Goal: Task Accomplishment & Management: Use online tool/utility

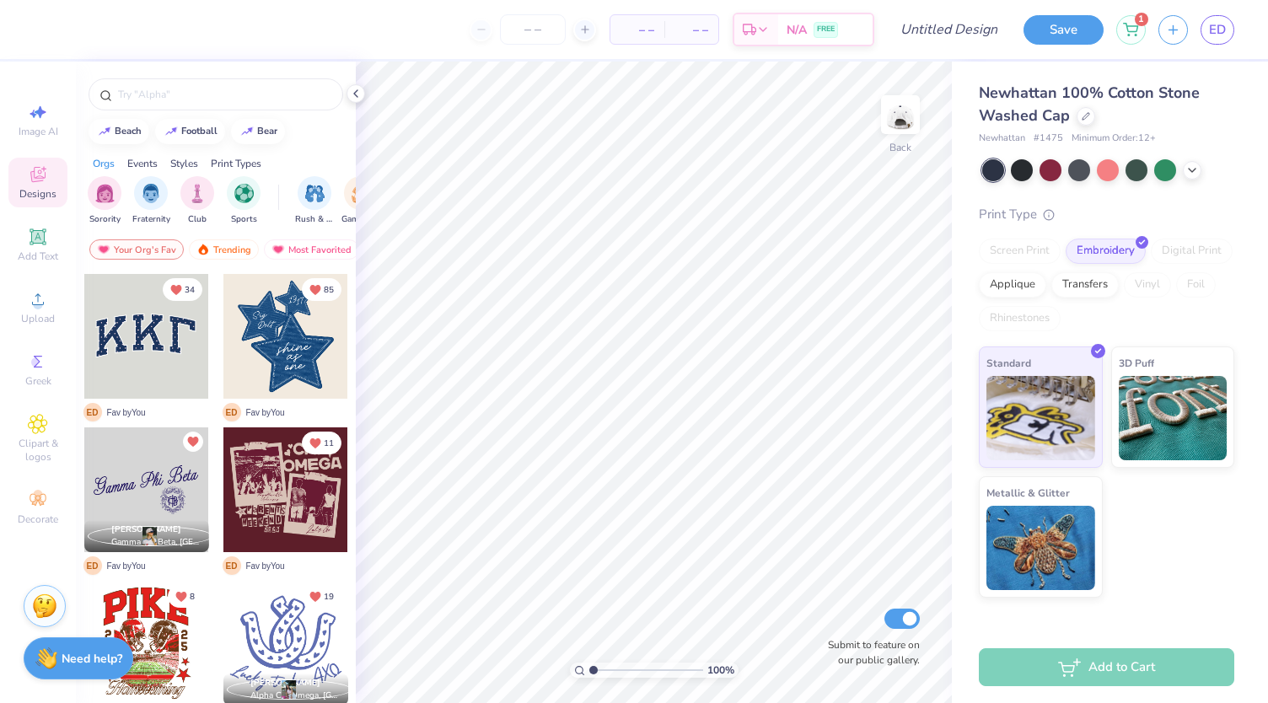
click at [153, 341] on div at bounding box center [21, 336] width 374 height 125
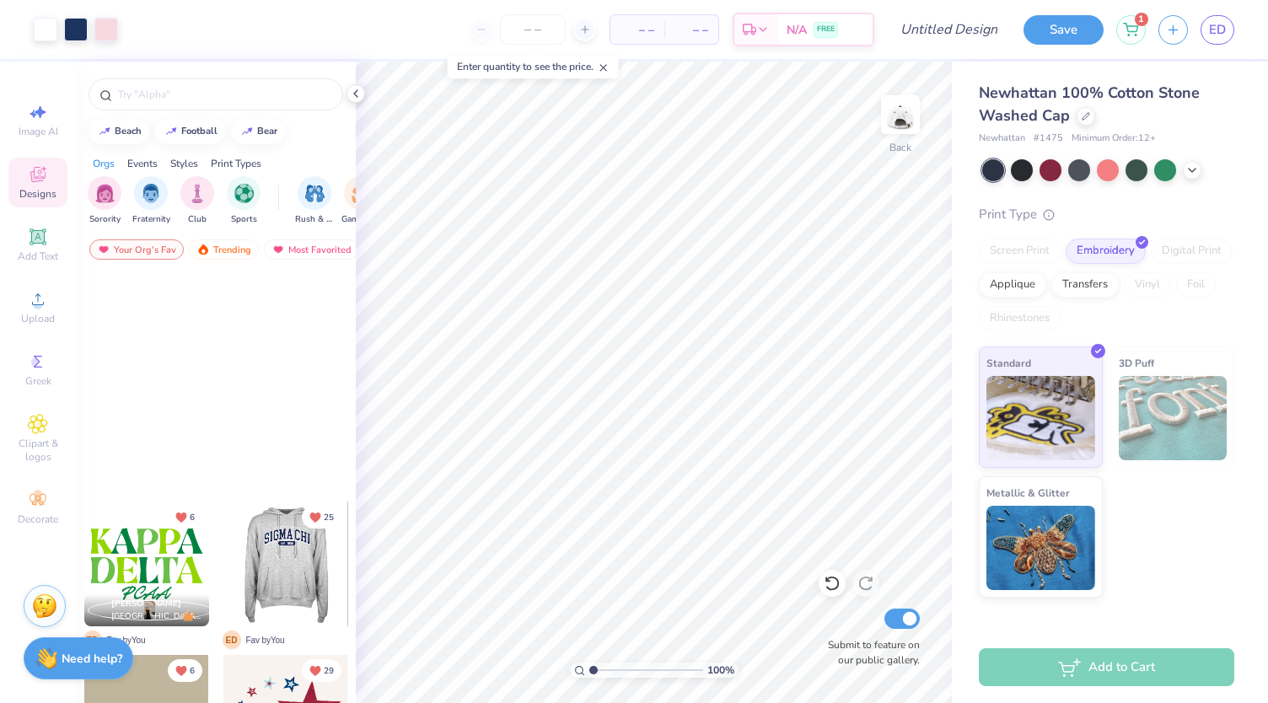
scroll to position [4471, 0]
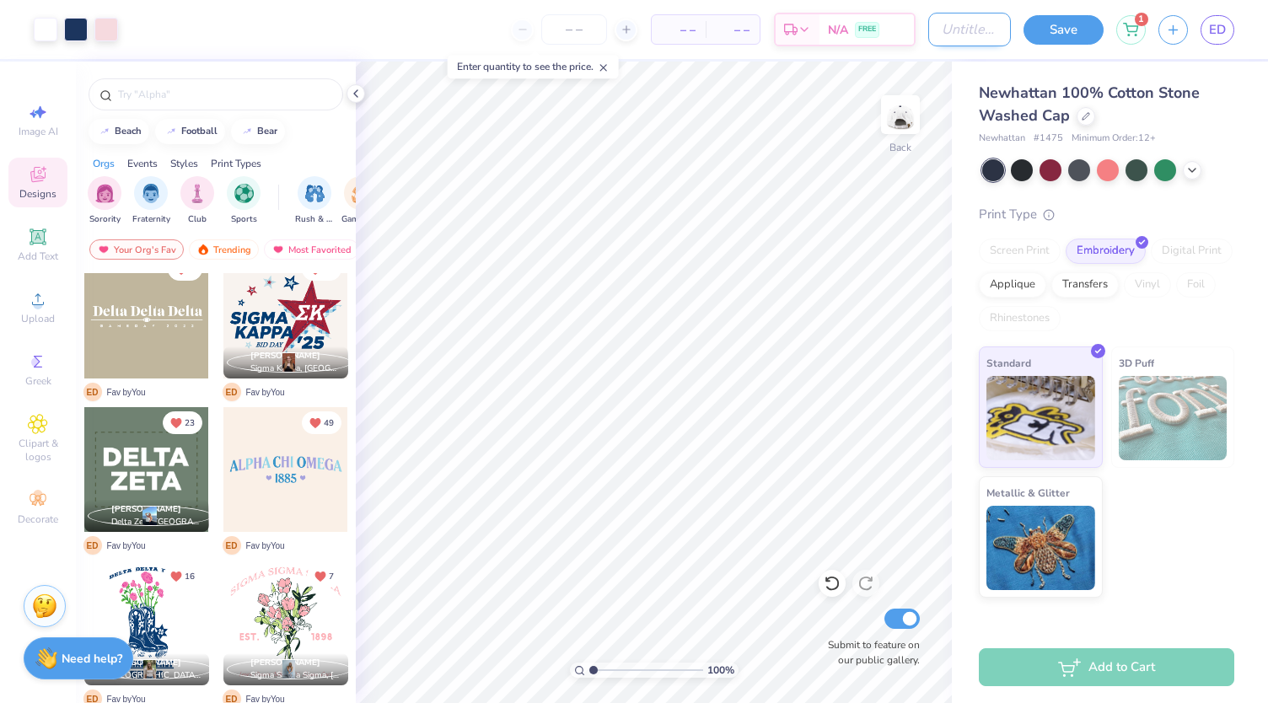
click at [944, 37] on input "Design Title" at bounding box center [969, 30] width 83 height 34
type input "ddd mom hat"
click at [1065, 24] on button "Save" at bounding box center [1064, 28] width 80 height 30
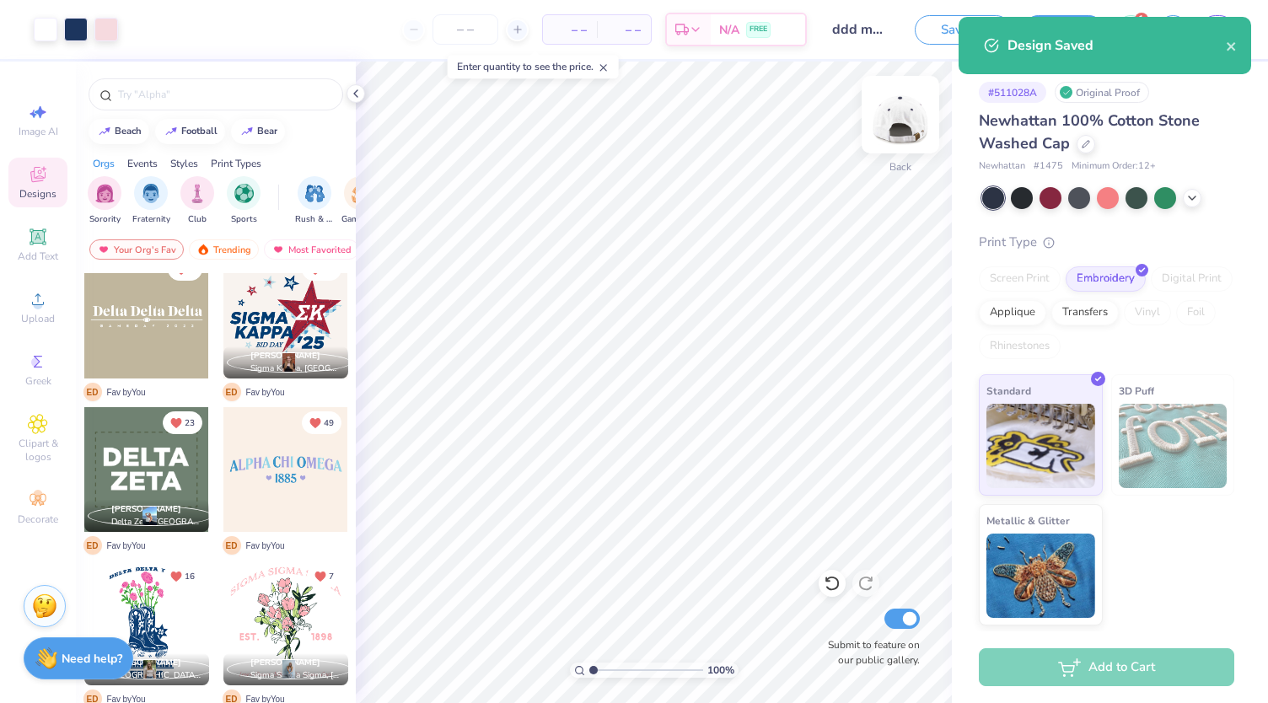
click at [901, 122] on img at bounding box center [900, 114] width 67 height 67
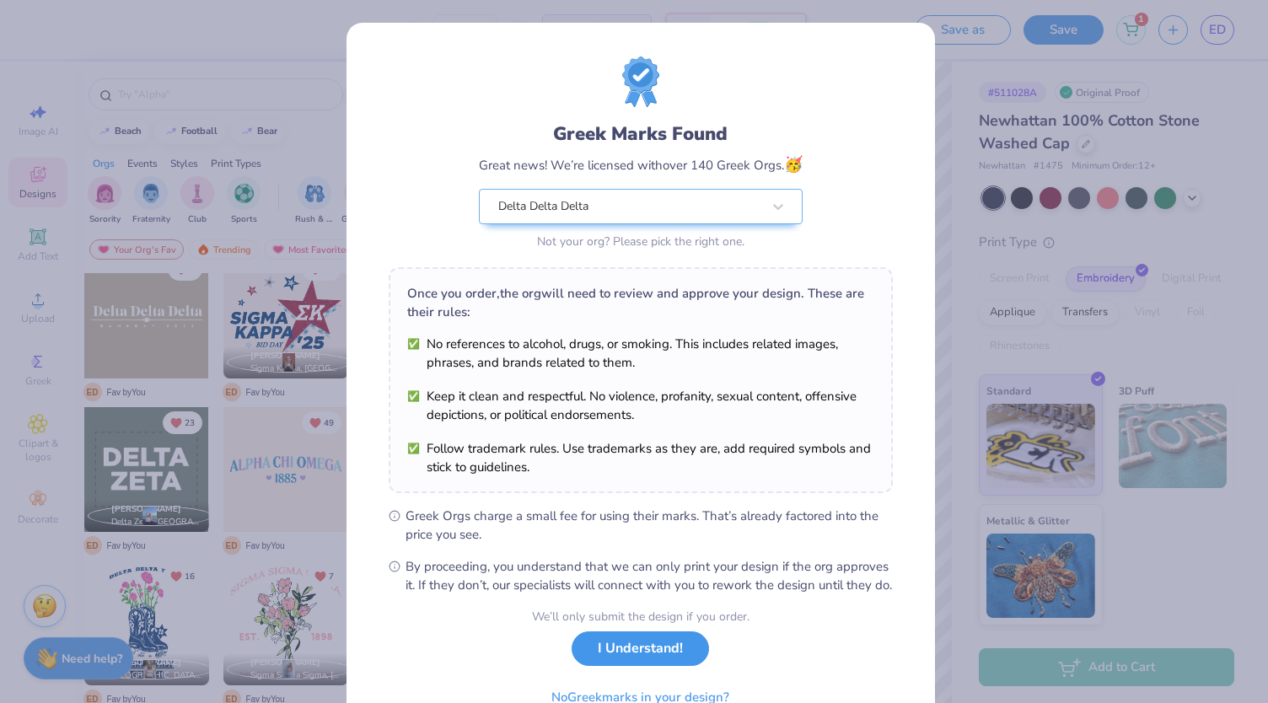
click at [626, 666] on button "I Understand!" at bounding box center [640, 649] width 137 height 35
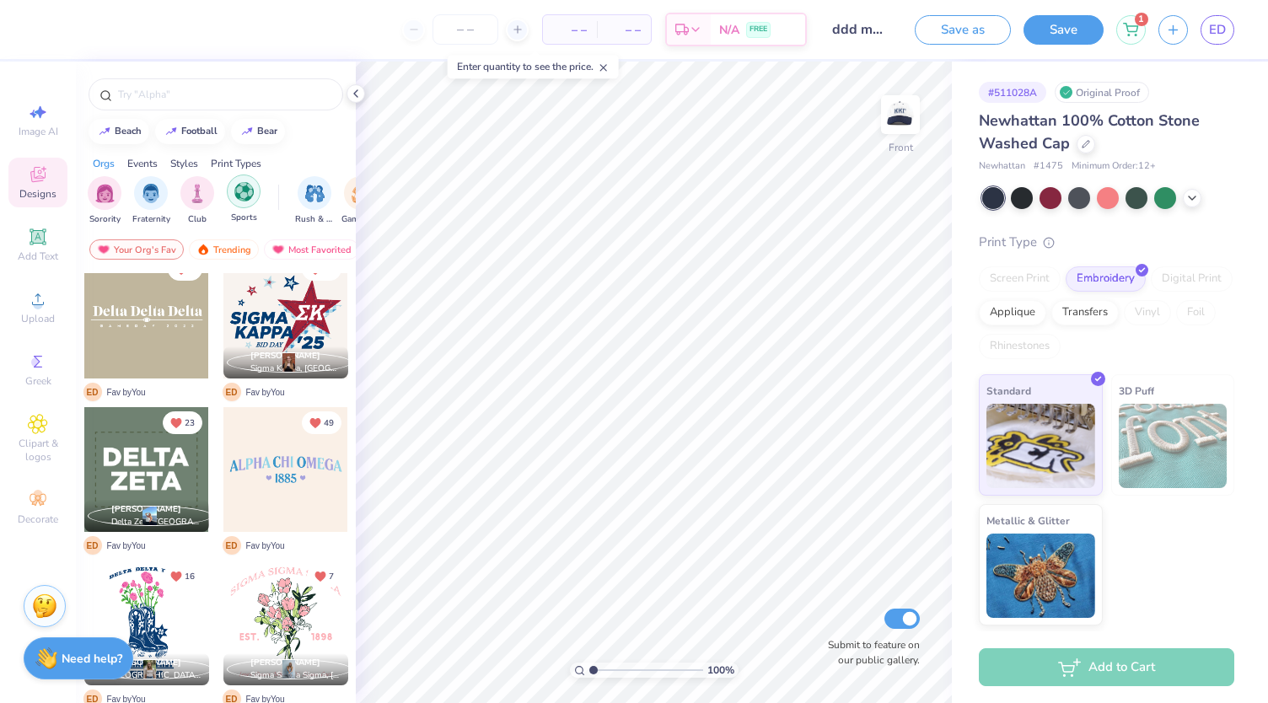
click at [253, 205] on div "Sports" at bounding box center [244, 200] width 34 height 50
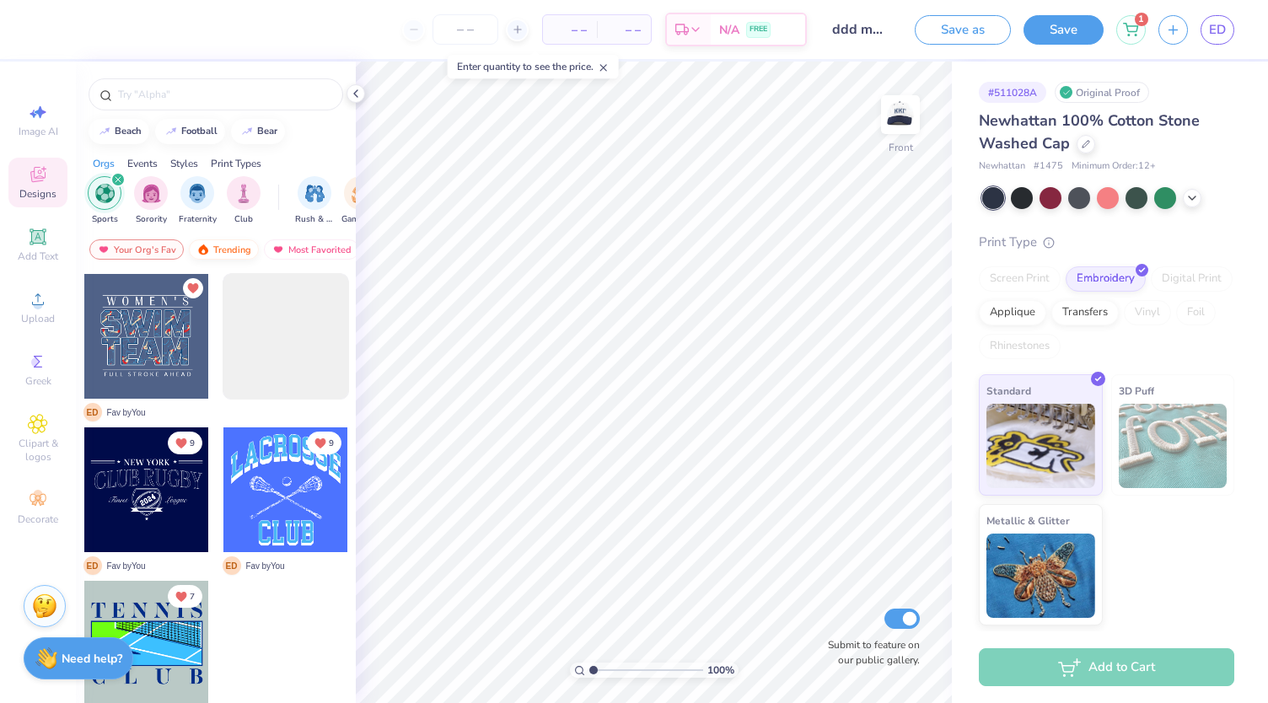
click at [236, 251] on div "Trending" at bounding box center [224, 249] width 70 height 20
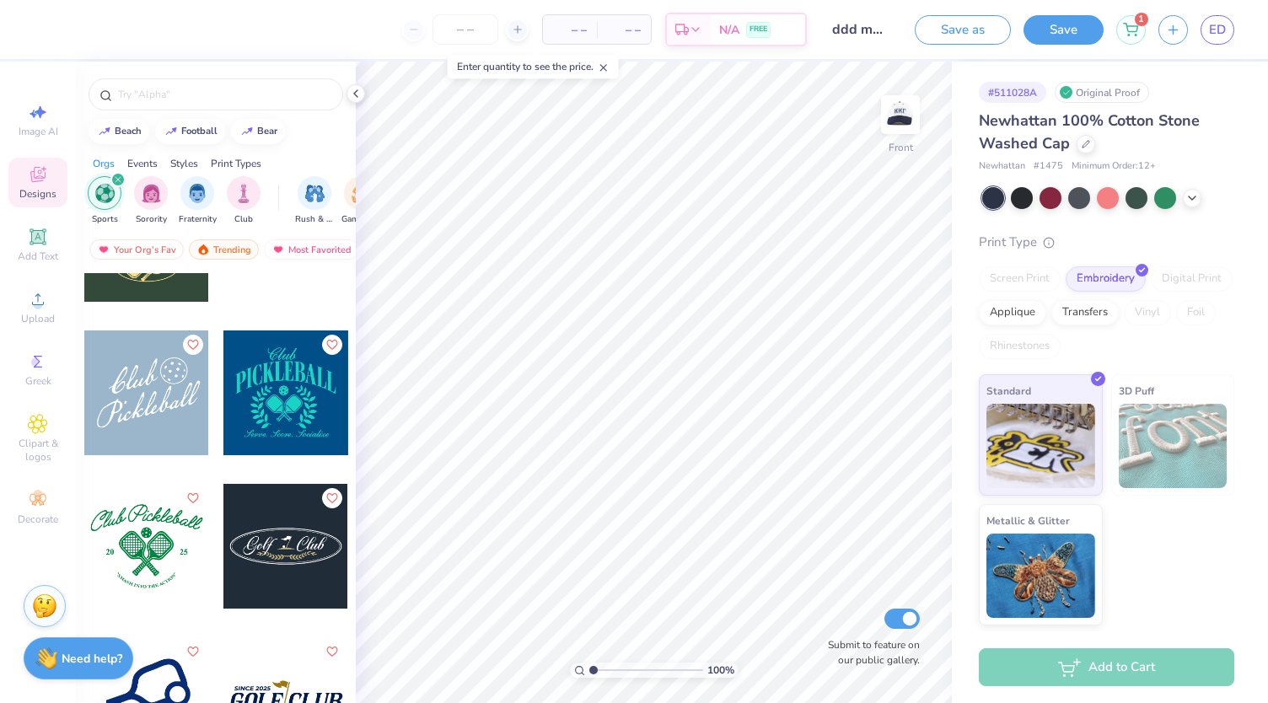
scroll to position [1786, 0]
click at [189, 343] on icon "Like" at bounding box center [192, 342] width 12 height 12
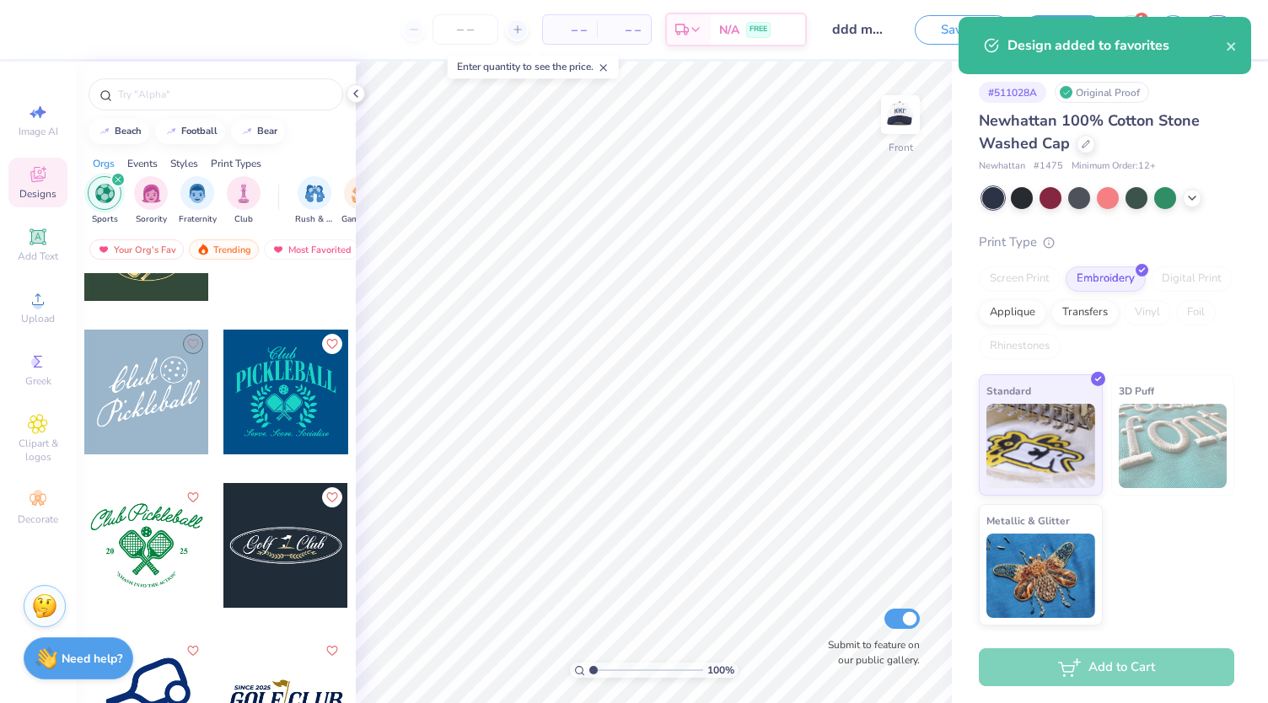
click at [172, 380] on div at bounding box center [146, 392] width 125 height 125
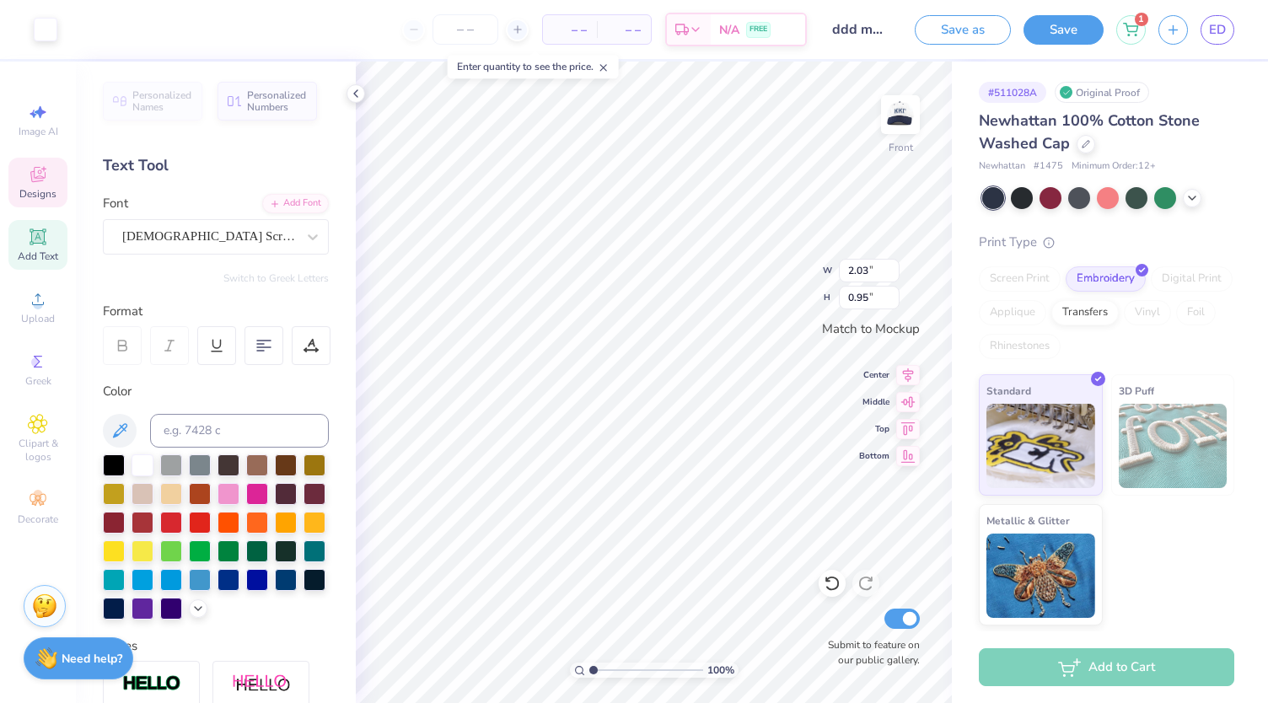
scroll to position [13, 2]
type textarea "Rebels"
type input "1.00"
type input "0.73"
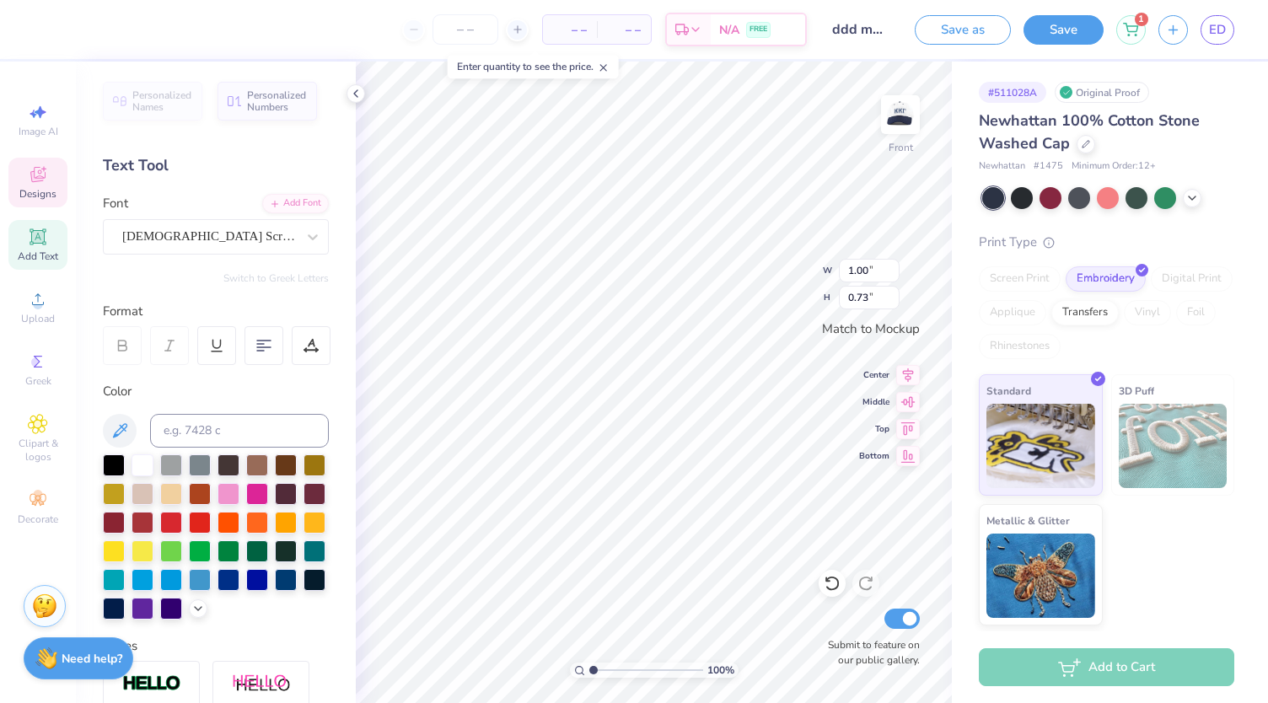
scroll to position [13, 2]
type textarea "g"
type textarea "Go"
type input "1.30"
type input "0.74"
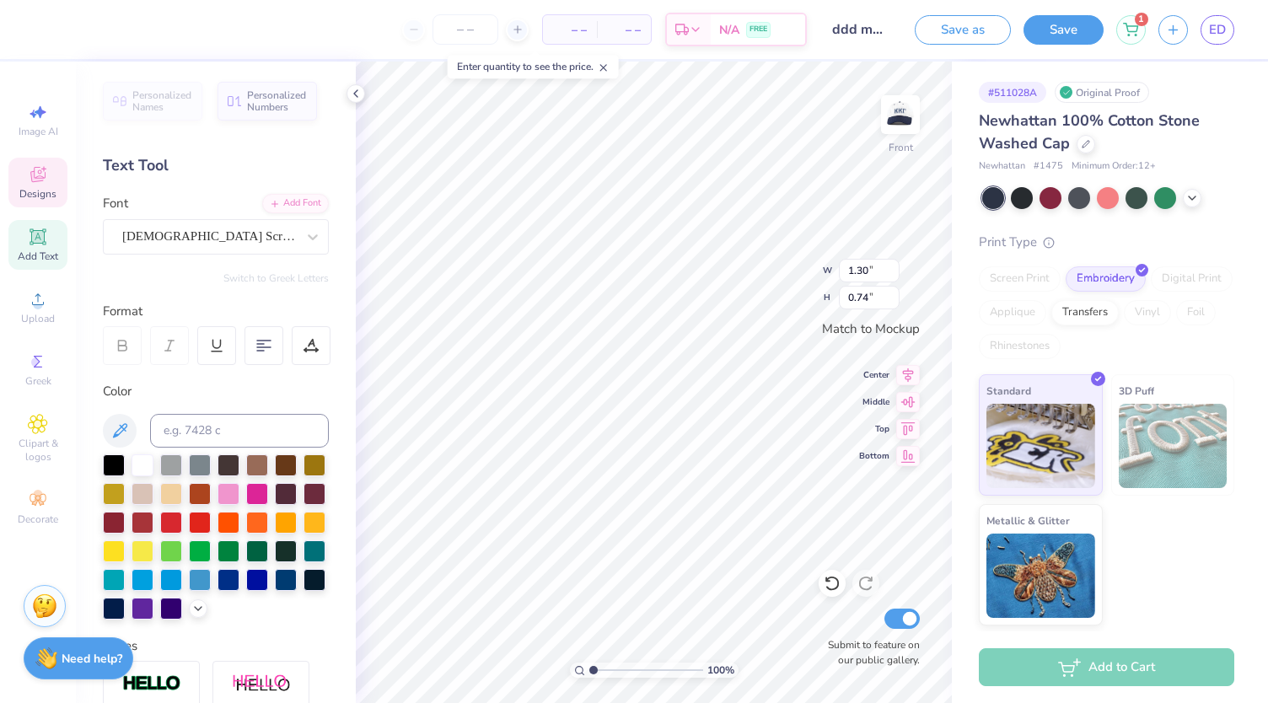
type input "0.55"
type input "0.90"
type input "0.68"
type input "0.81"
type input "1.30"
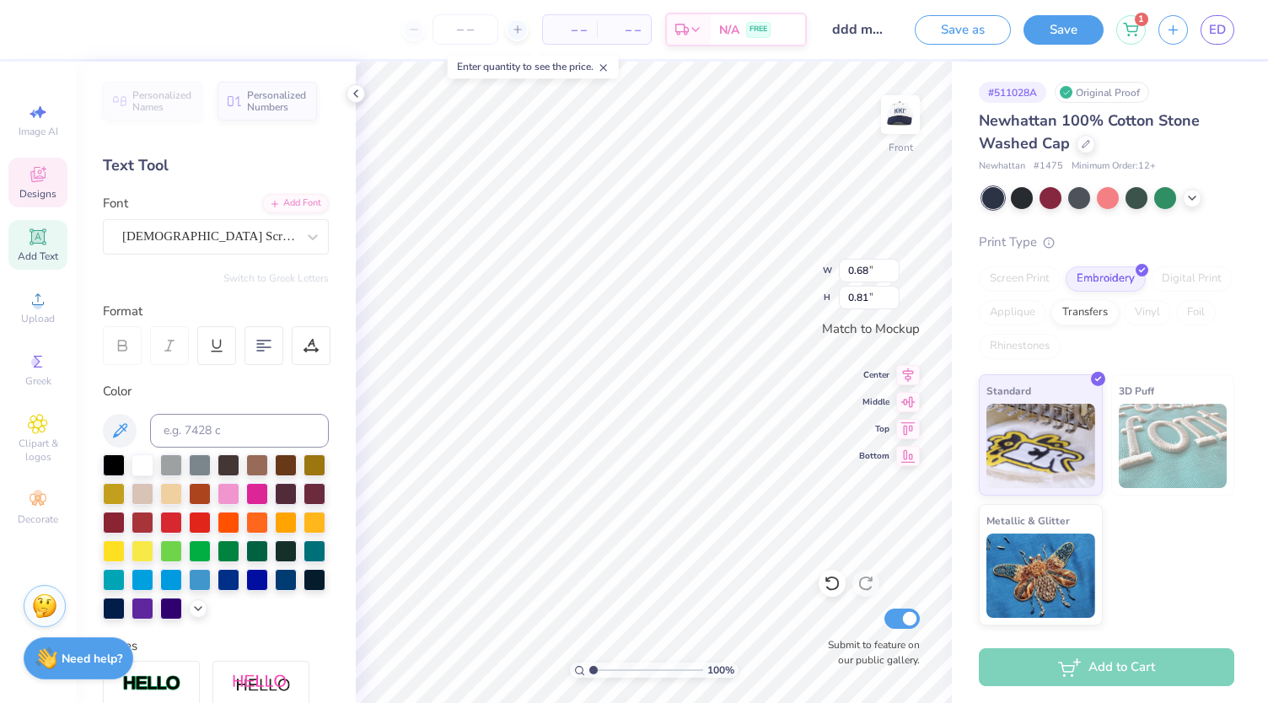
type input "0.74"
type input "1.37"
type input "0.50"
type input "0.68"
type input "0.81"
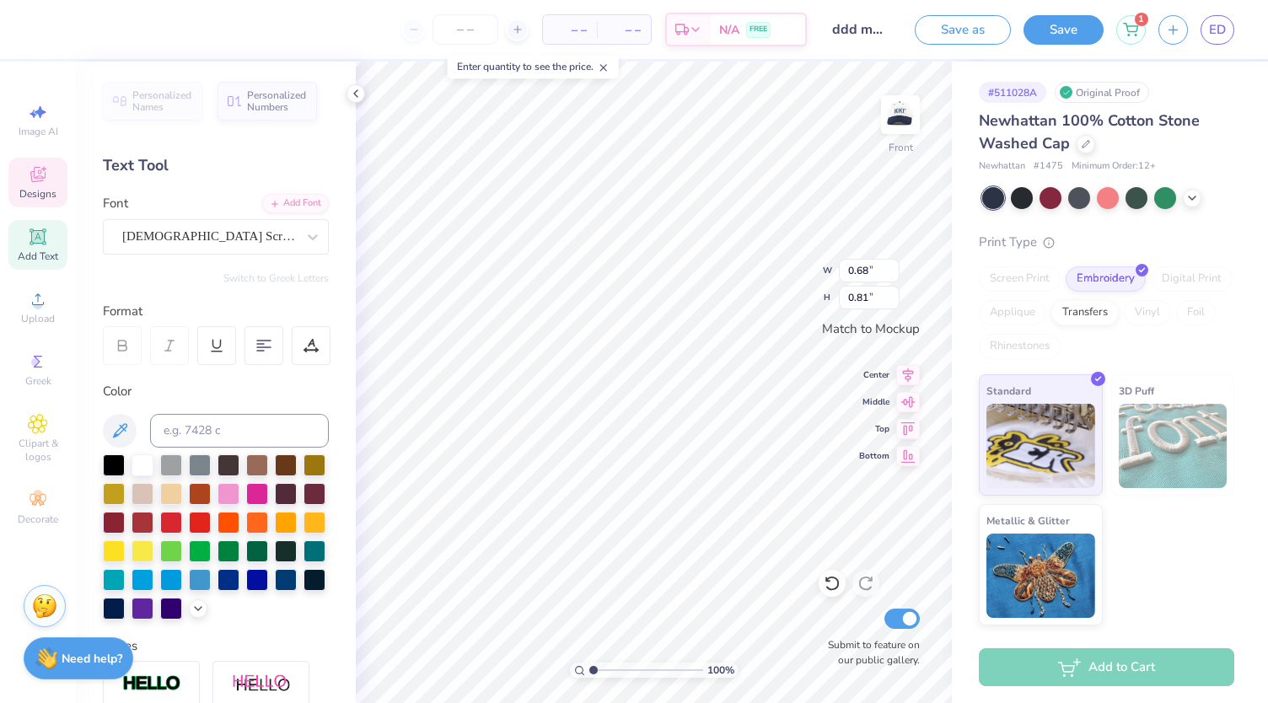
type input "1.37"
type input "0.50"
click at [298, 242] on div at bounding box center [313, 237] width 30 height 30
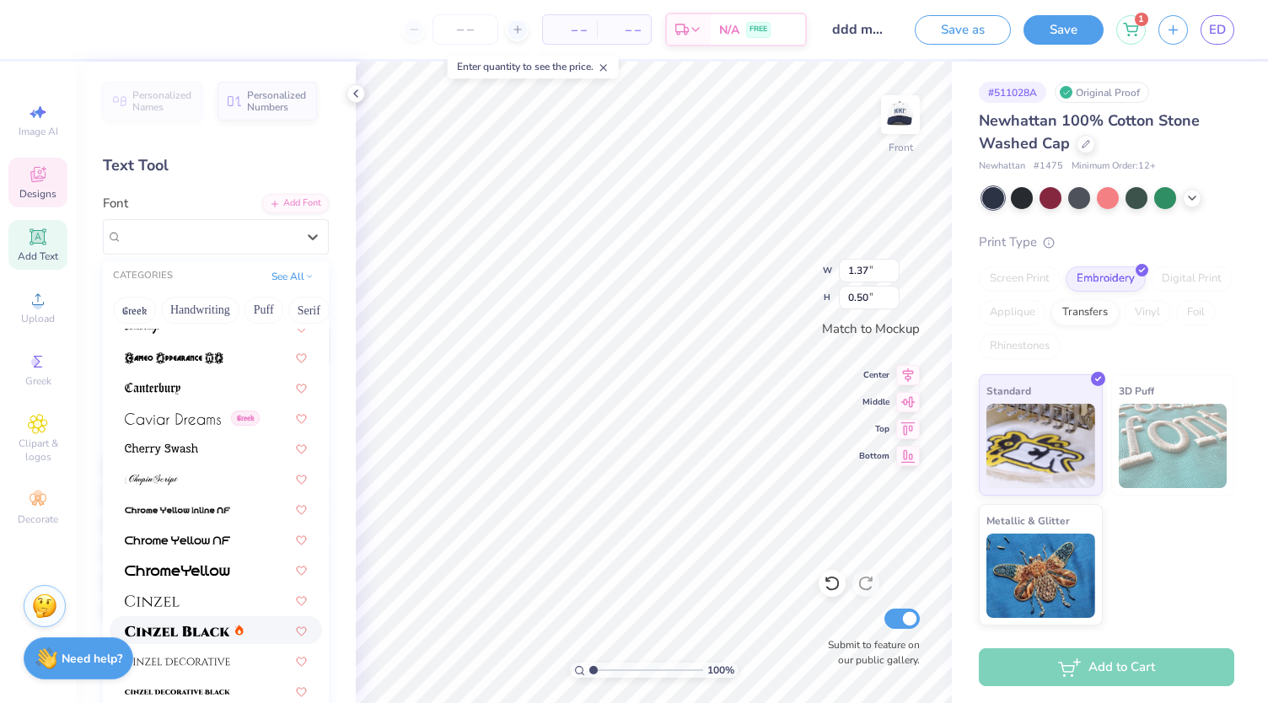
scroll to position [1834, 0]
click at [204, 481] on div at bounding box center [216, 479] width 182 height 18
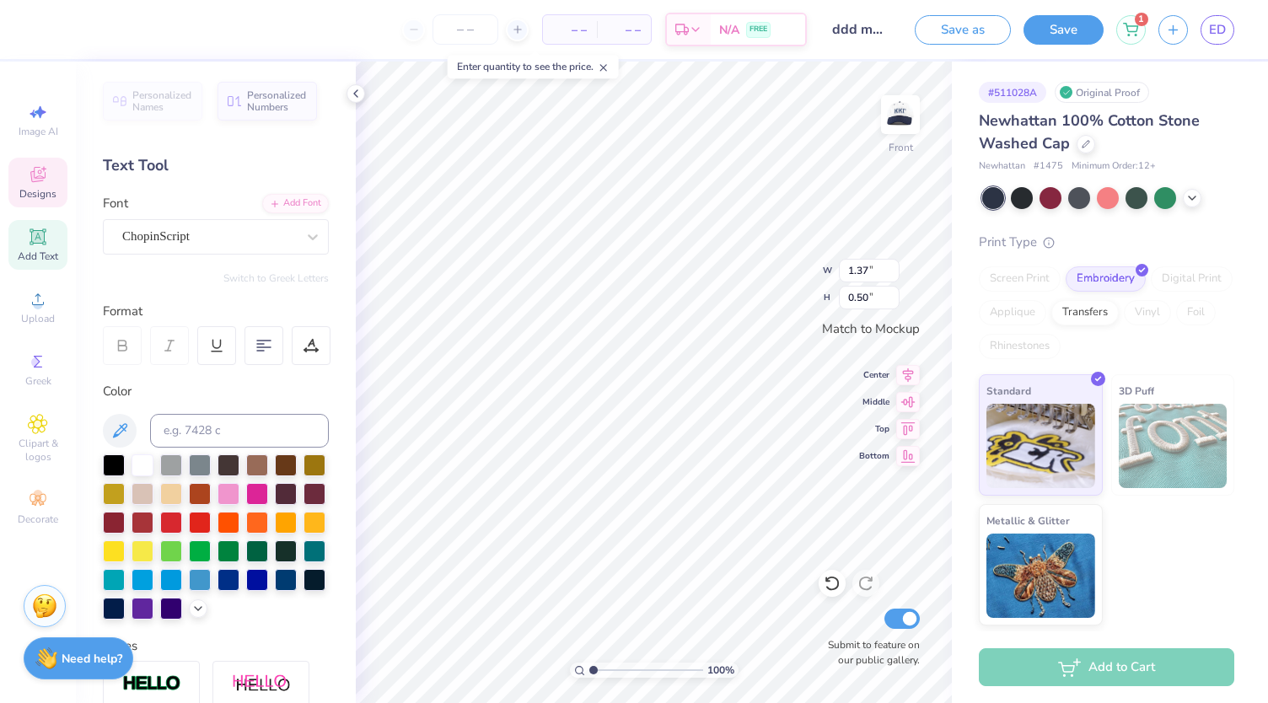
type input "1.93"
type input "0.54"
type input "0.68"
type input "0.81"
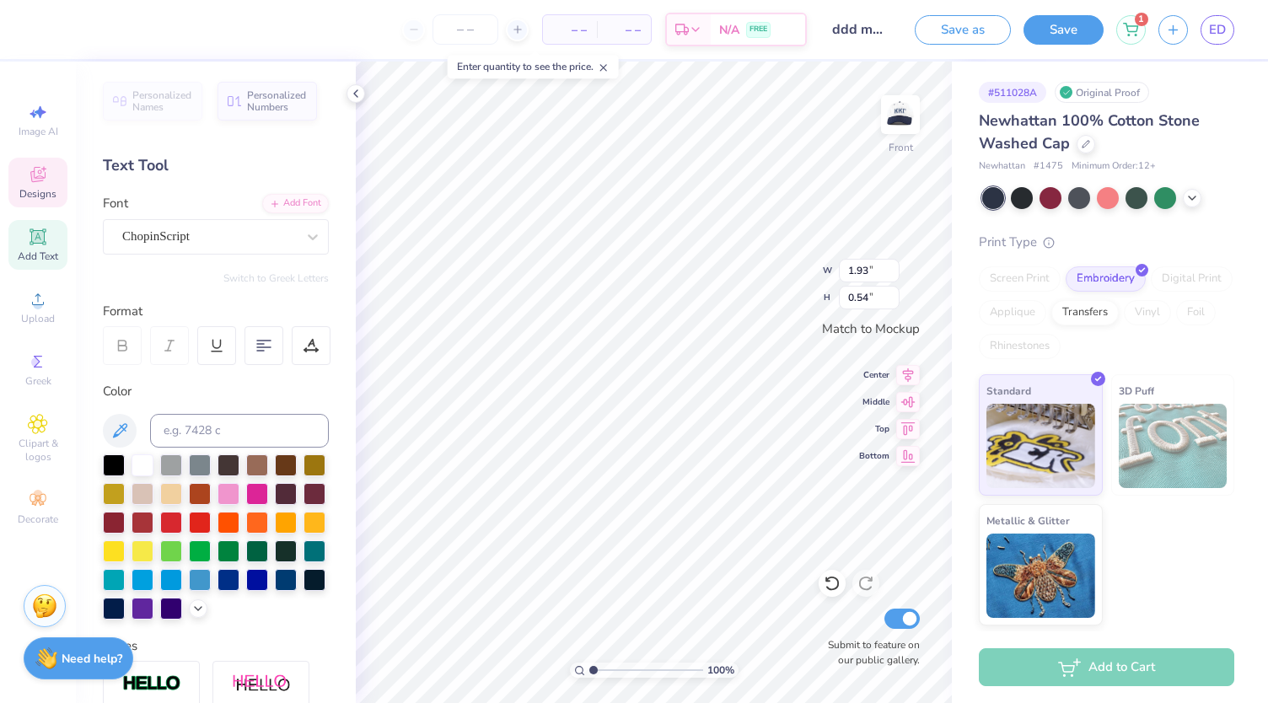
type textarea "go rebels"
type input "2.72"
type input "0.92"
click at [275, 589] on div at bounding box center [286, 579] width 22 height 22
click at [304, 589] on div at bounding box center [315, 579] width 22 height 22
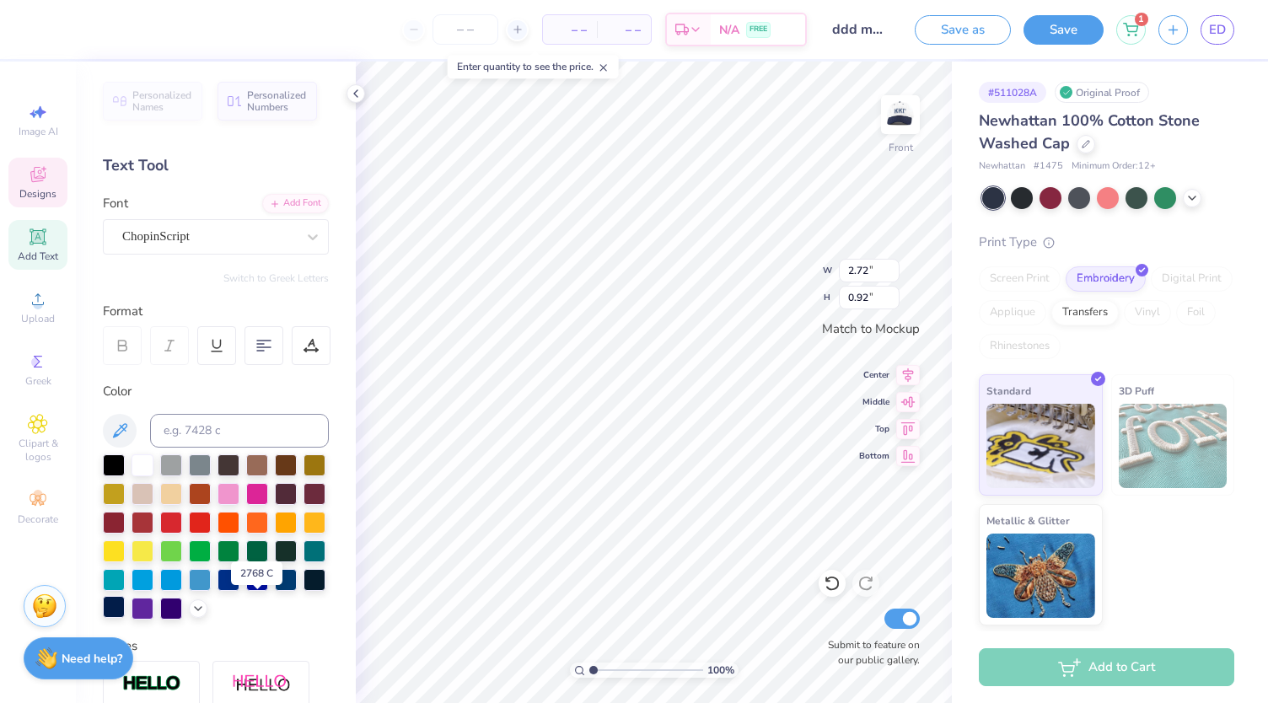
click at [125, 606] on div at bounding box center [114, 607] width 22 height 22
click at [258, 226] on div "ChopinScript" at bounding box center [209, 236] width 177 height 26
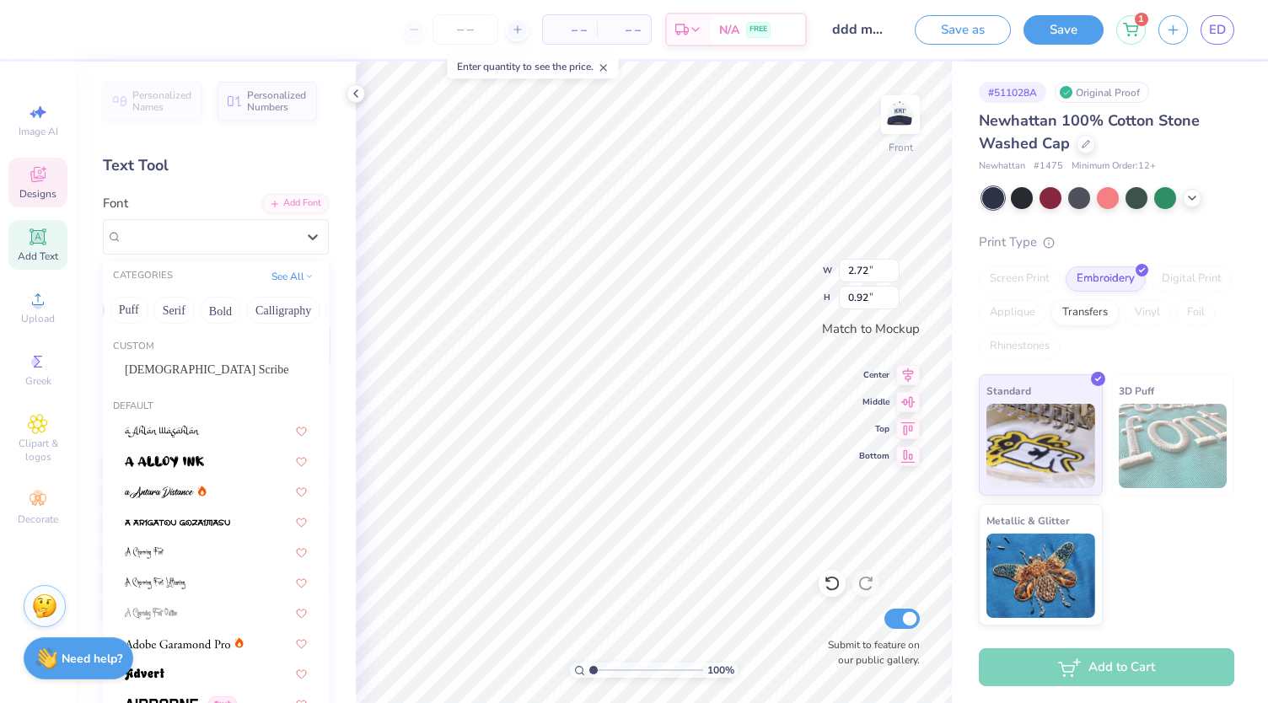
scroll to position [0, 210]
click at [213, 313] on button "Calligraphy" at bounding box center [208, 310] width 74 height 27
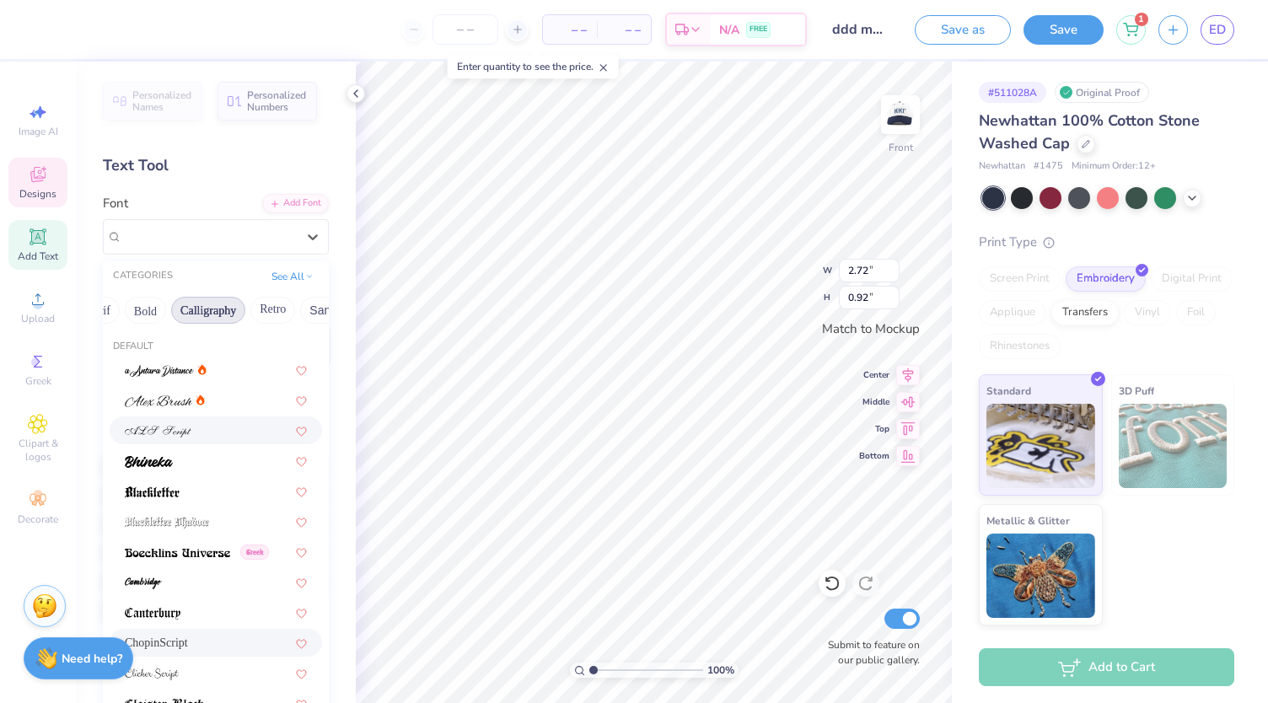
click at [219, 428] on div at bounding box center [216, 431] width 182 height 18
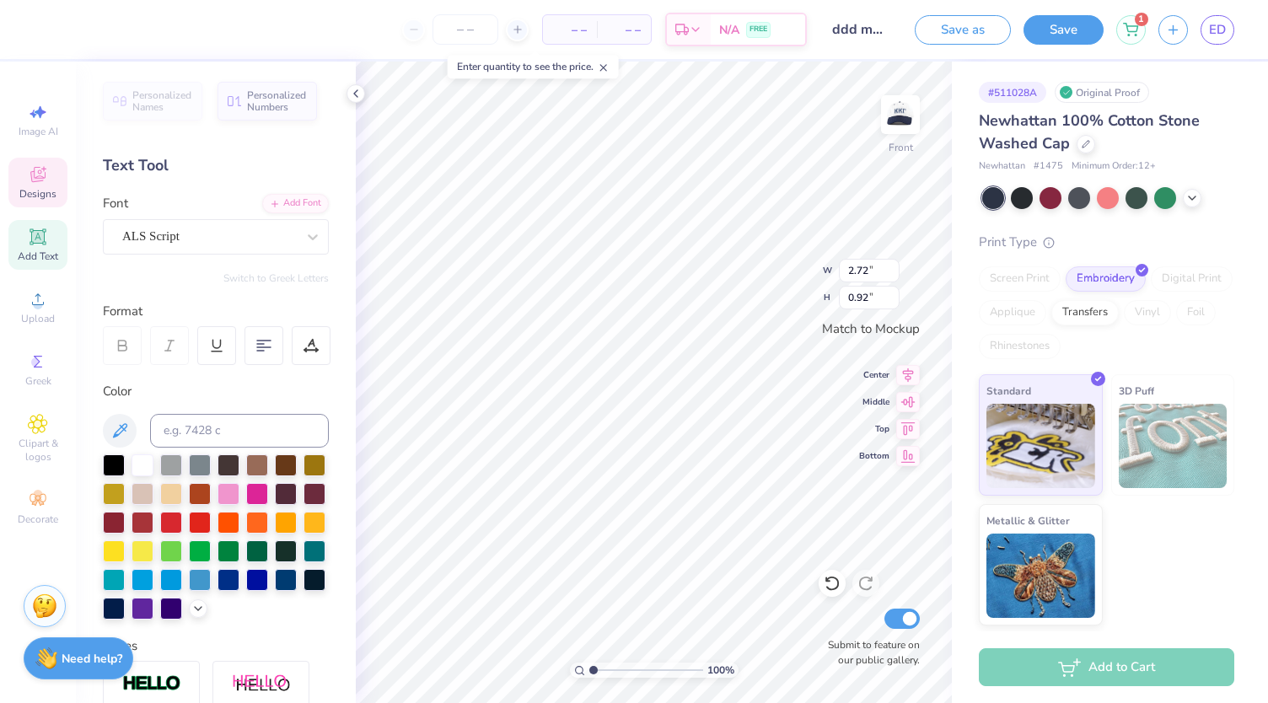
type input "2.65"
type input "0.88"
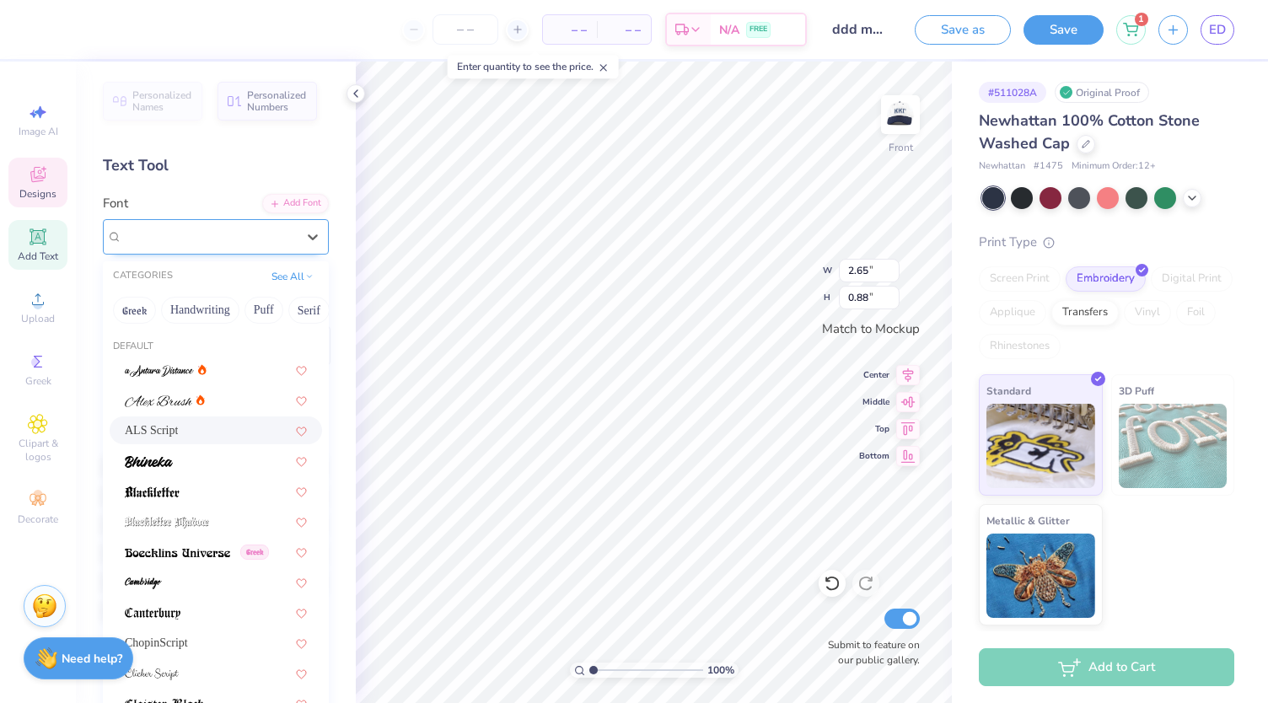
click at [246, 244] on div "ALS Script" at bounding box center [209, 236] width 177 height 26
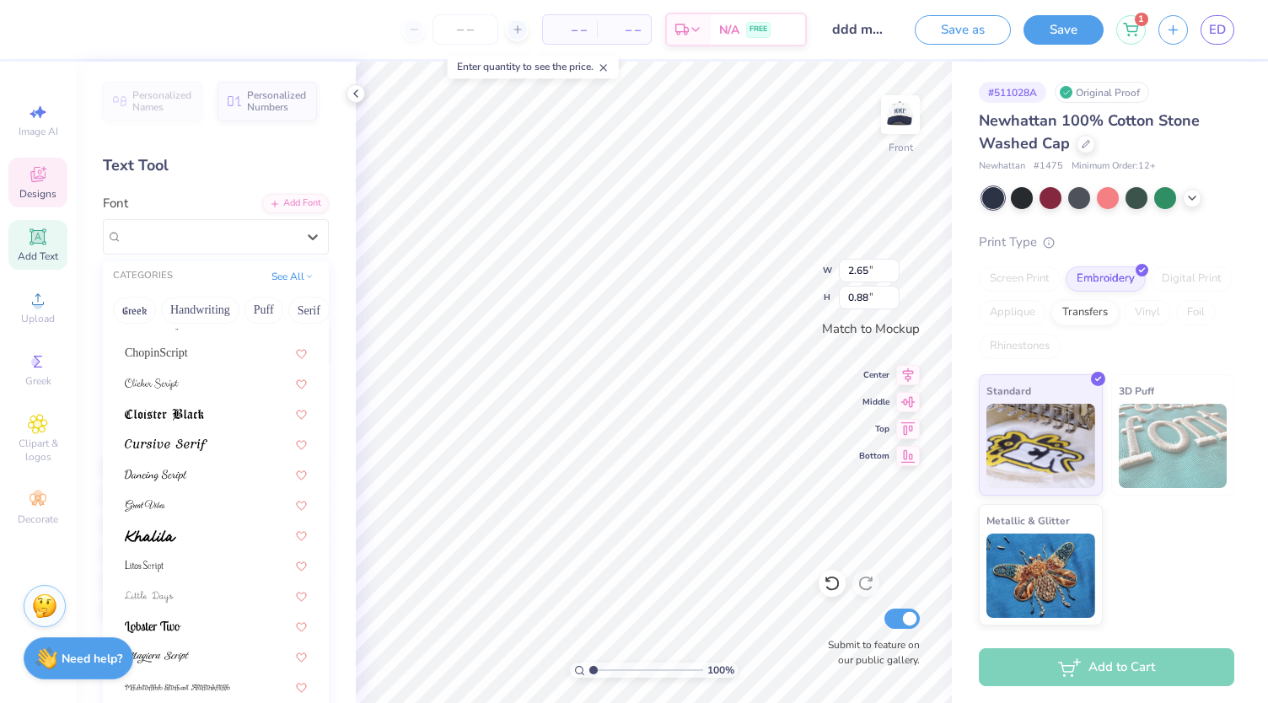
scroll to position [290, 0]
click at [236, 381] on div at bounding box center [216, 383] width 182 height 18
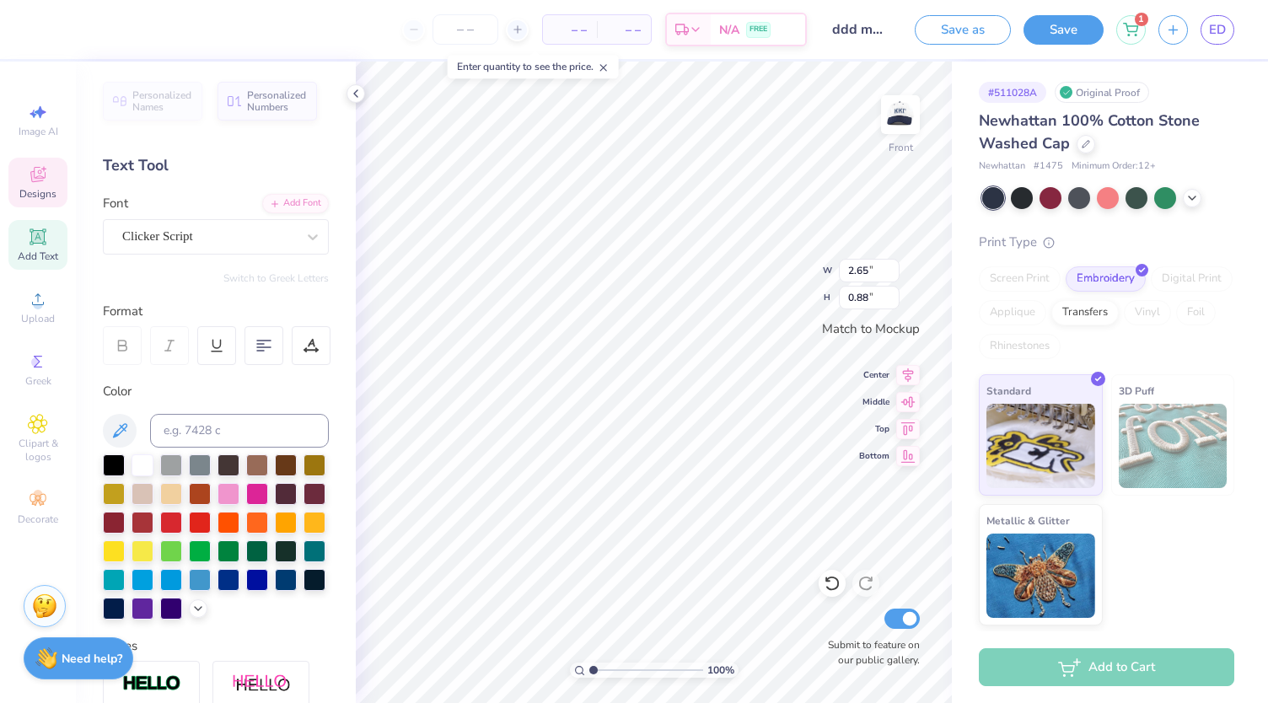
type input "2.40"
type input "0.85"
click at [250, 242] on div "Clicker Script" at bounding box center [209, 236] width 177 height 26
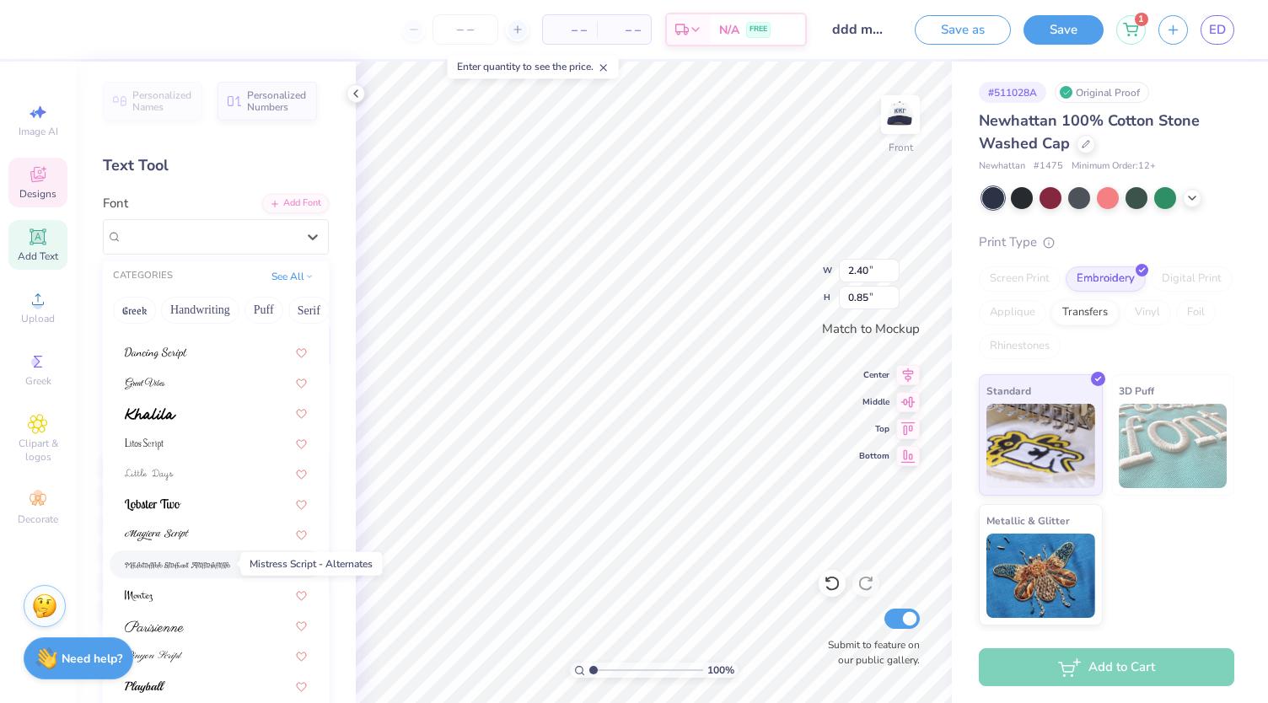
scroll to position [413, 0]
click at [202, 648] on div at bounding box center [216, 655] width 182 height 18
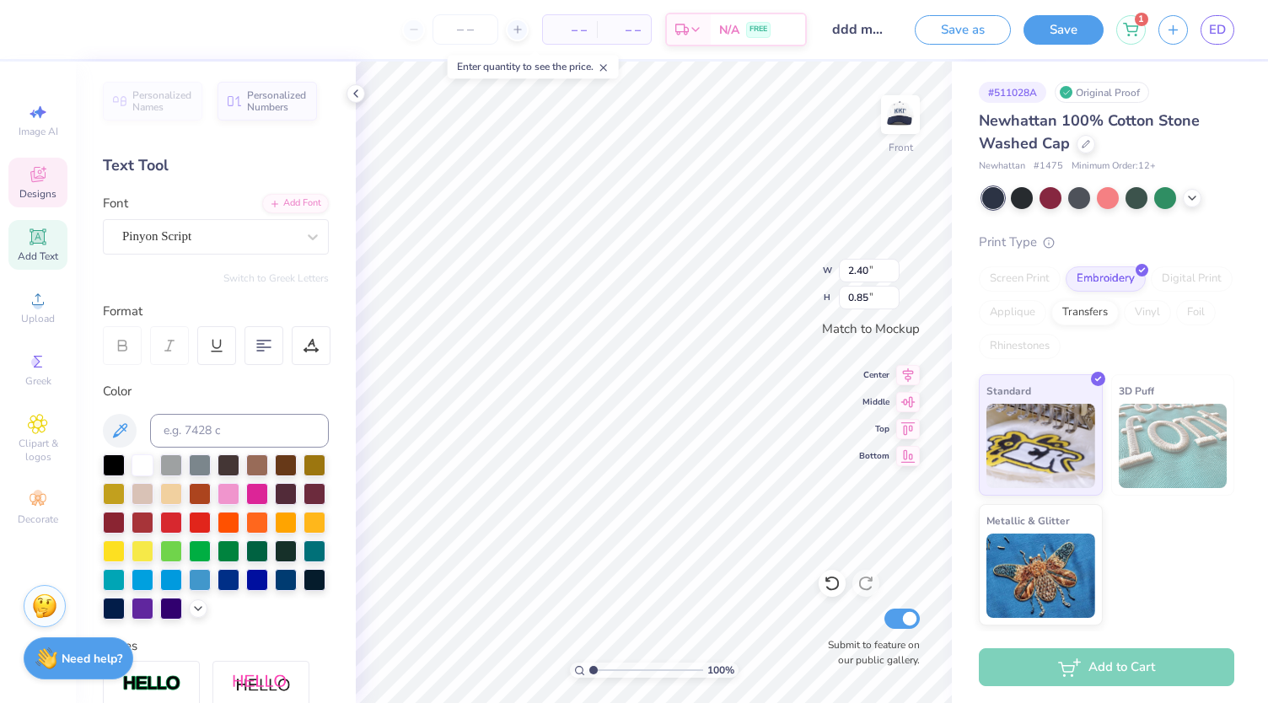
type input "3.09"
type input "1.10"
click at [268, 240] on div "Pinyon Script" at bounding box center [209, 236] width 177 height 26
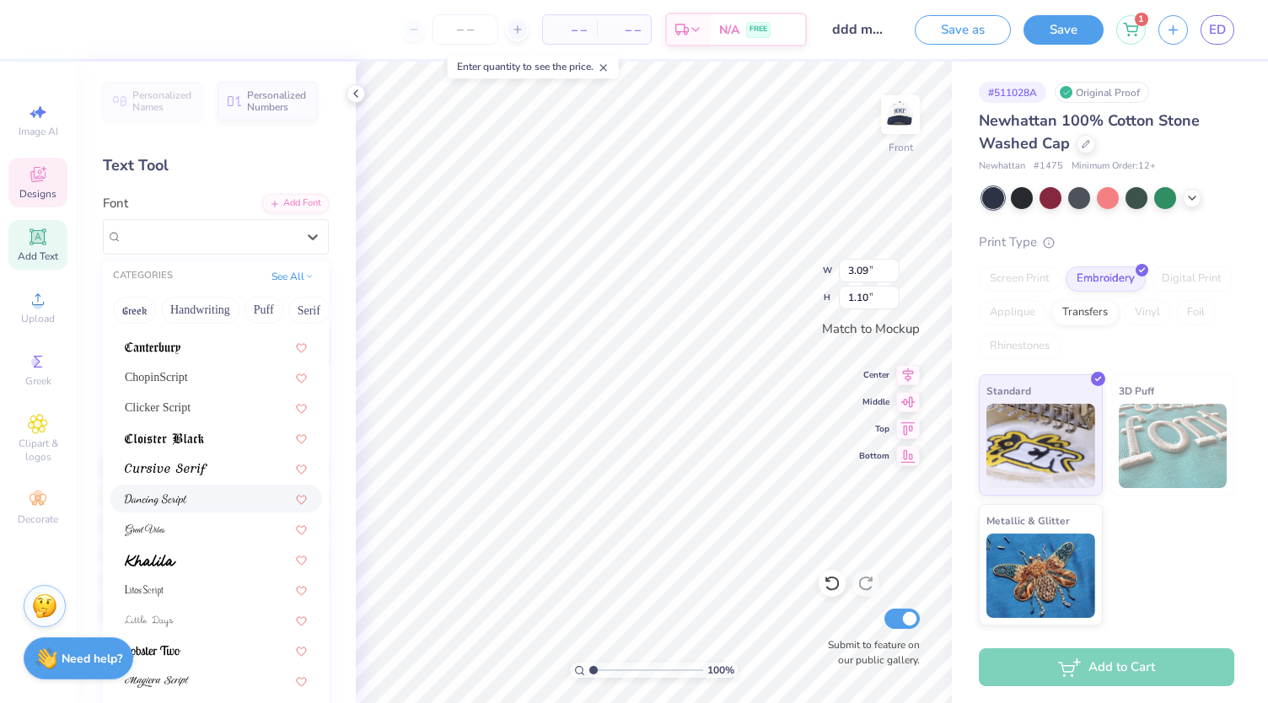
scroll to position [265, 0]
click at [225, 403] on div "Clicker Script" at bounding box center [216, 409] width 182 height 18
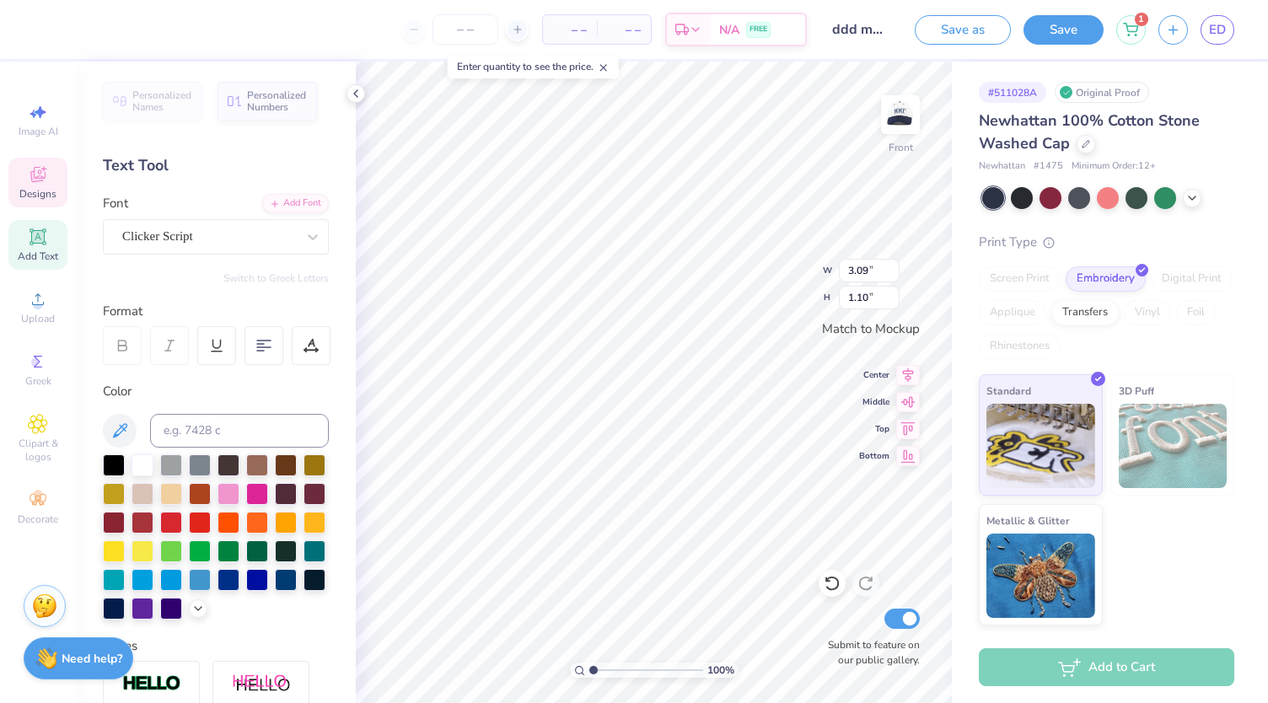
type input "2.40"
type input "0.85"
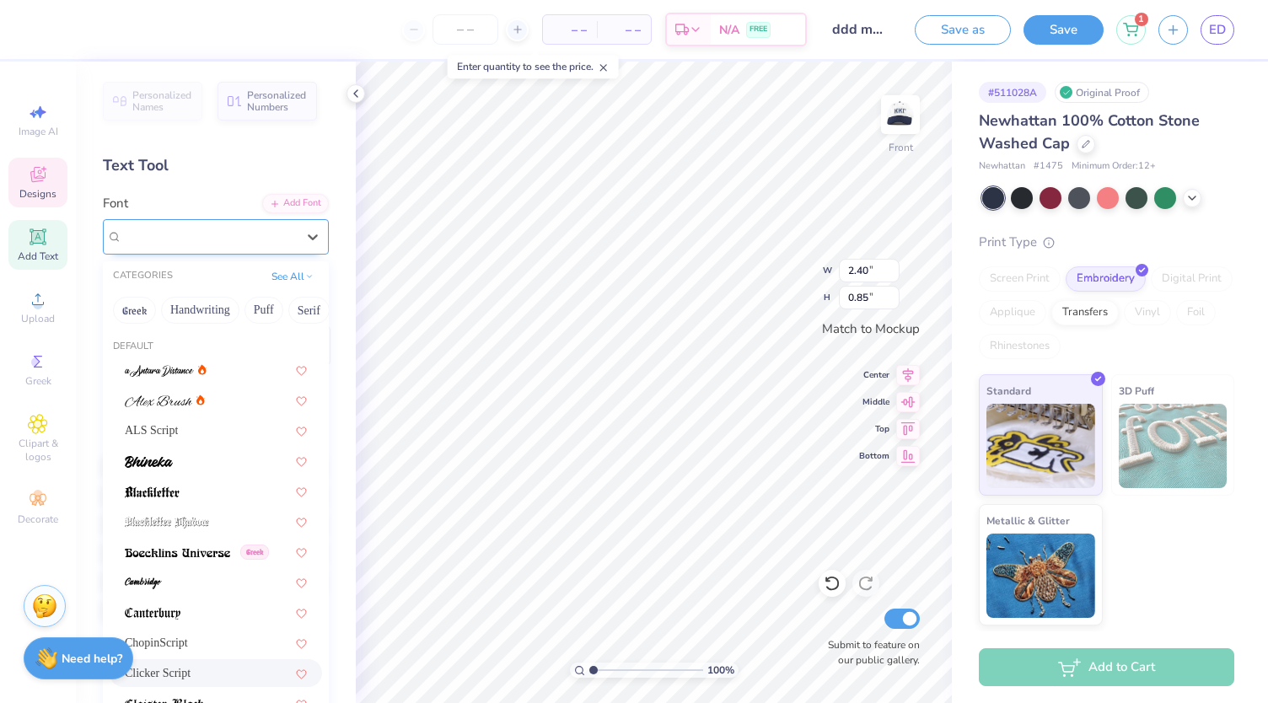
click at [233, 239] on div "Clicker Script" at bounding box center [209, 236] width 177 height 26
click at [196, 434] on div "ALS Script" at bounding box center [216, 431] width 182 height 18
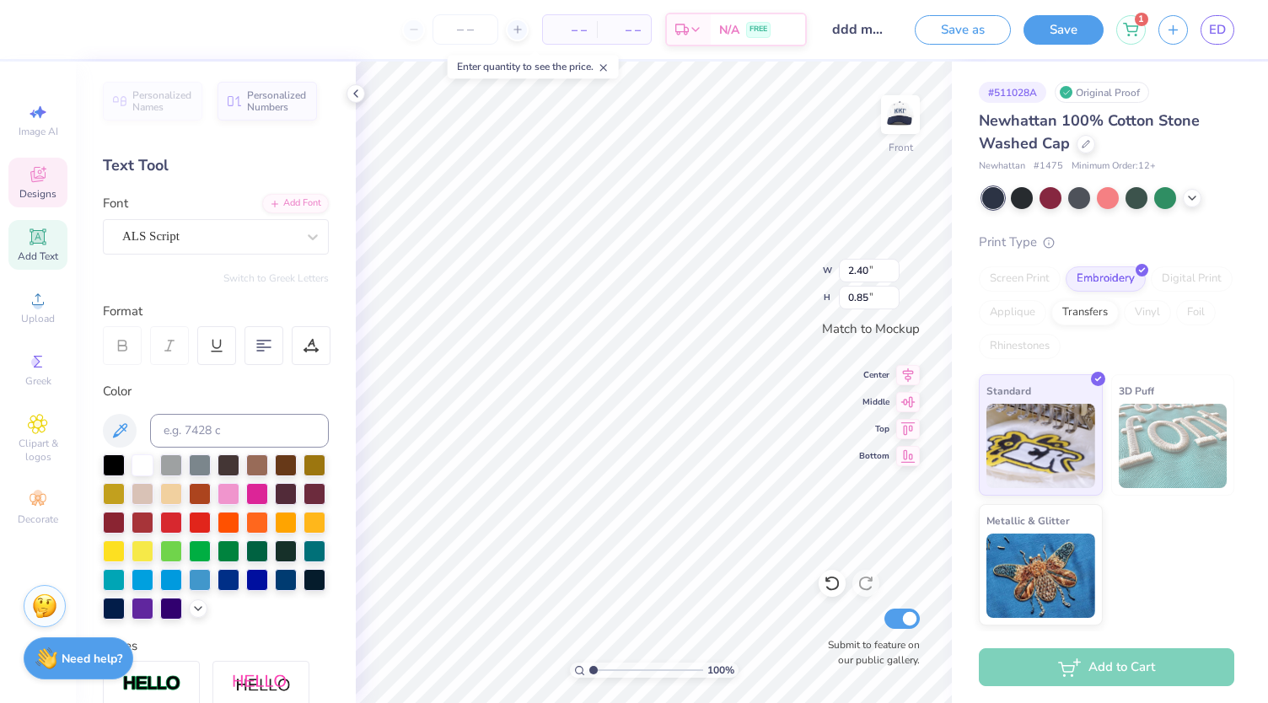
type input "2.65"
type input "0.88"
click at [277, 234] on div "ALS Script" at bounding box center [209, 236] width 177 height 26
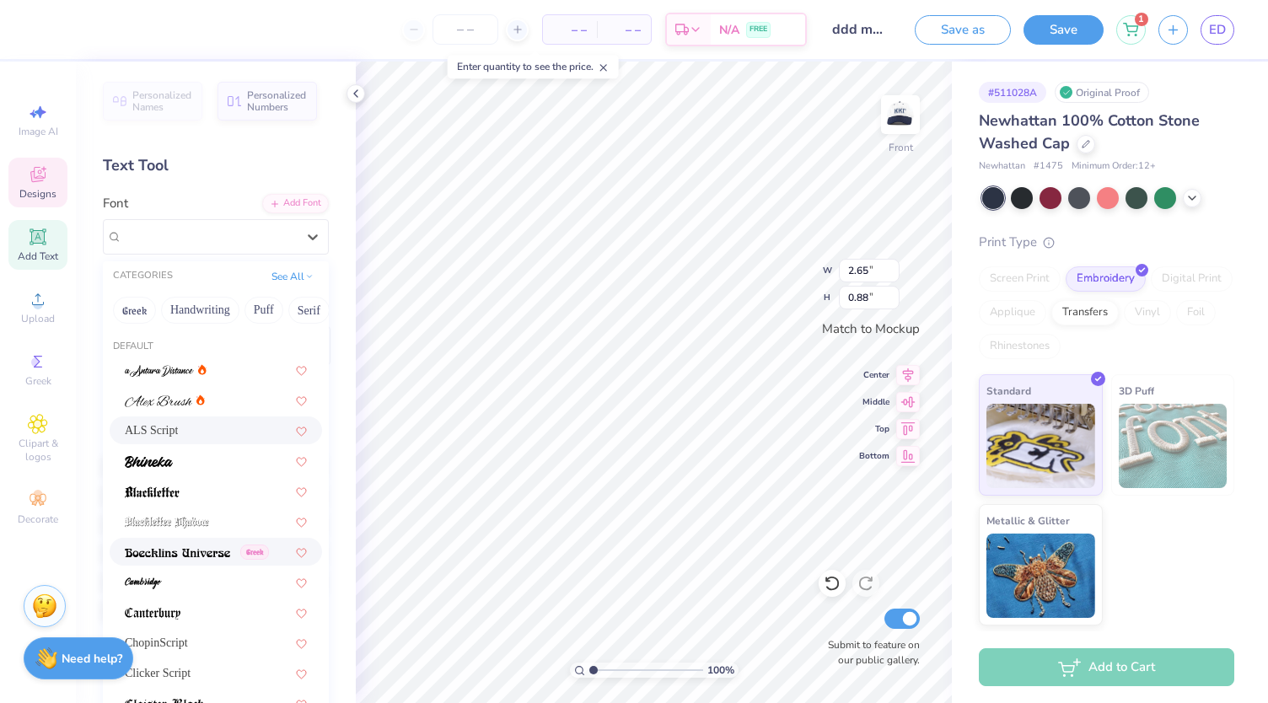
scroll to position [267, 0]
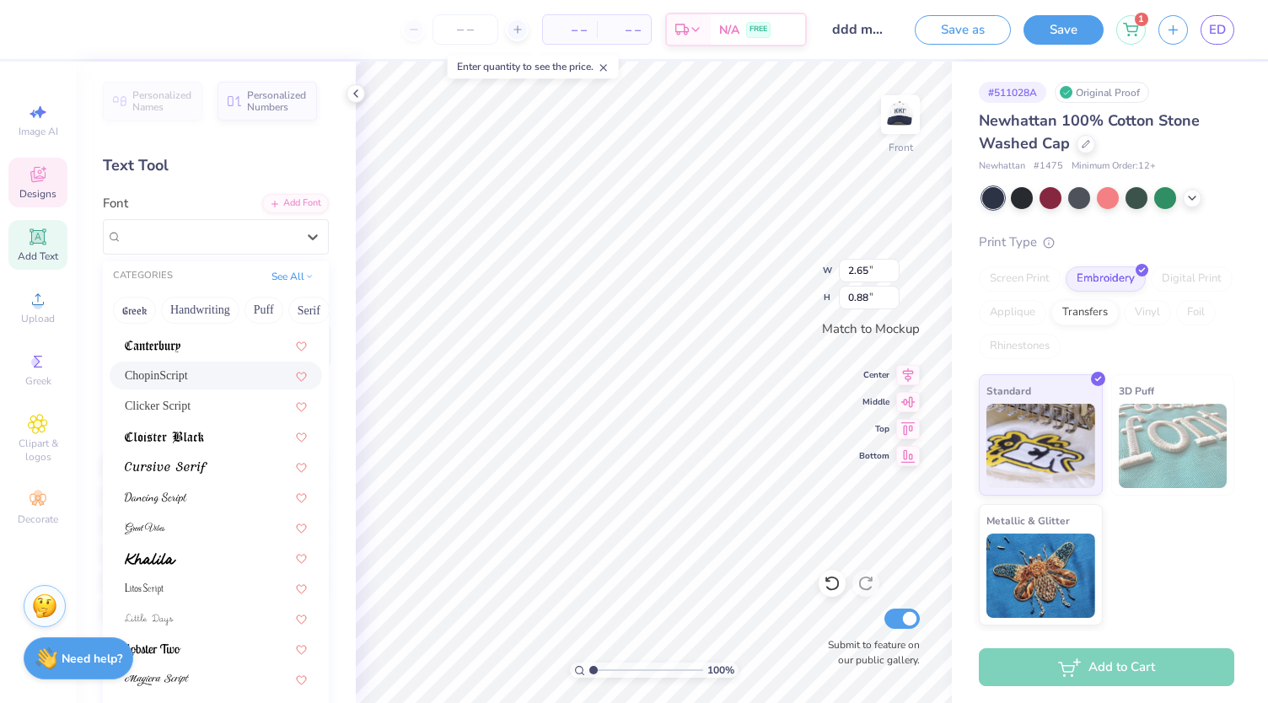
click at [218, 383] on div "ChopinScript" at bounding box center [216, 376] width 182 height 18
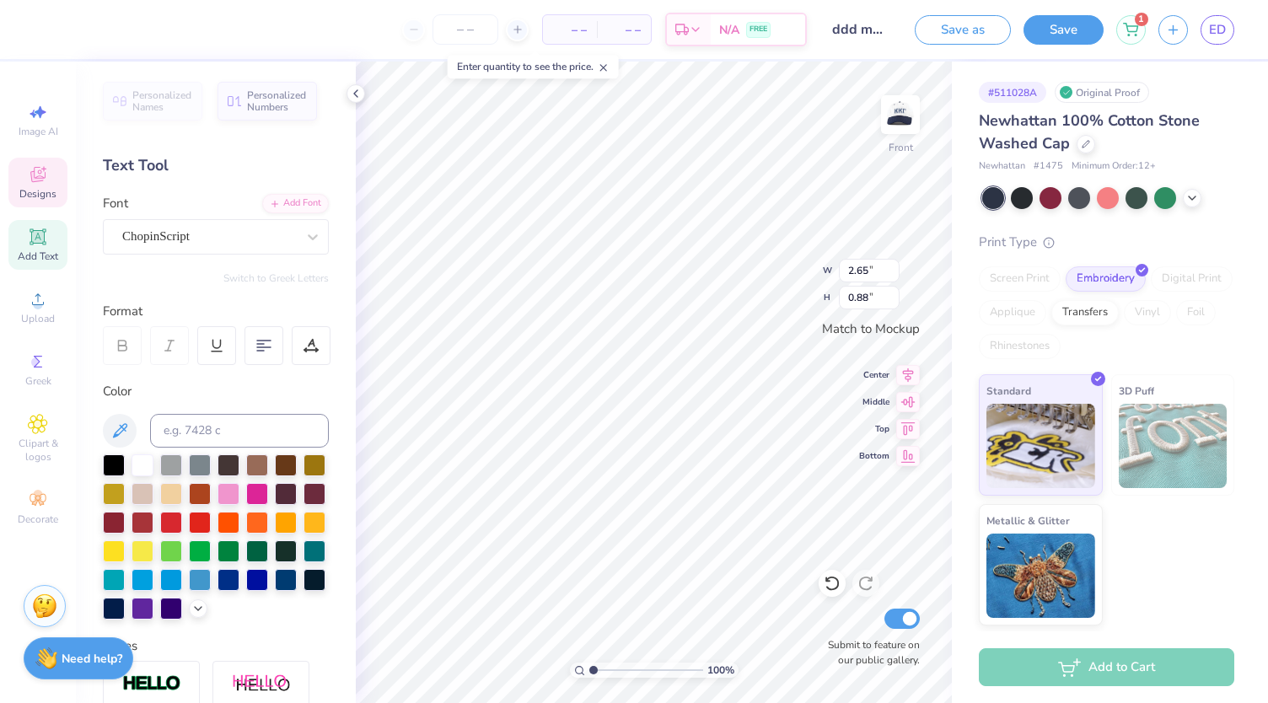
type input "2.72"
type input "0.92"
click at [903, 117] on img at bounding box center [900, 114] width 67 height 67
click at [885, 102] on img at bounding box center [901, 115] width 34 height 34
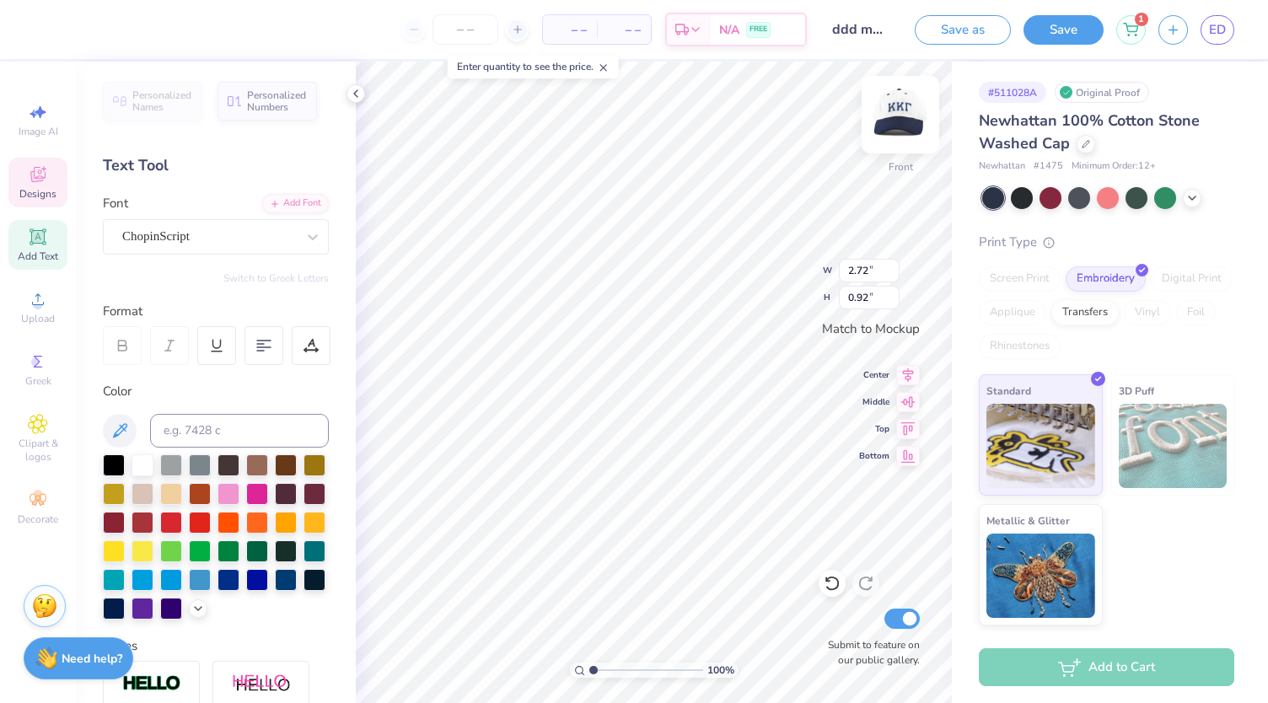
type textarea "go rebs"
type textarea "ole miss"
click at [917, 112] on img at bounding box center [900, 114] width 67 height 67
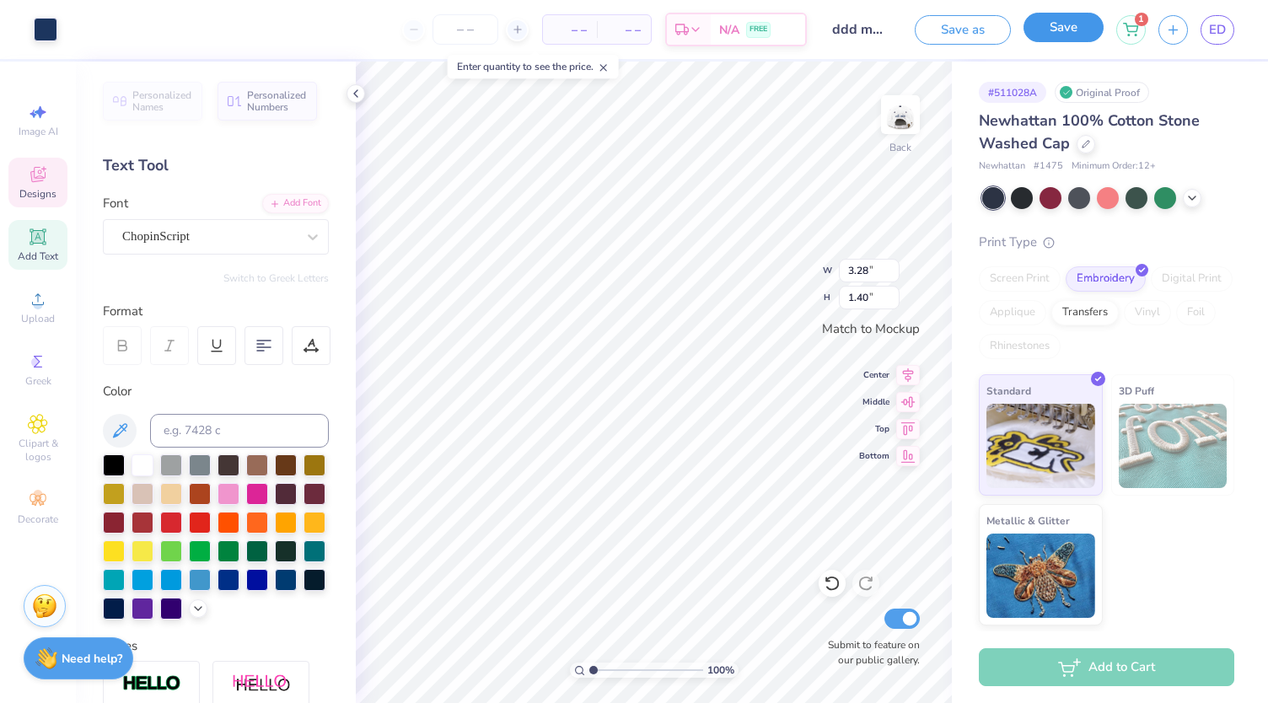
click at [1067, 30] on button "Save" at bounding box center [1064, 28] width 80 height 30
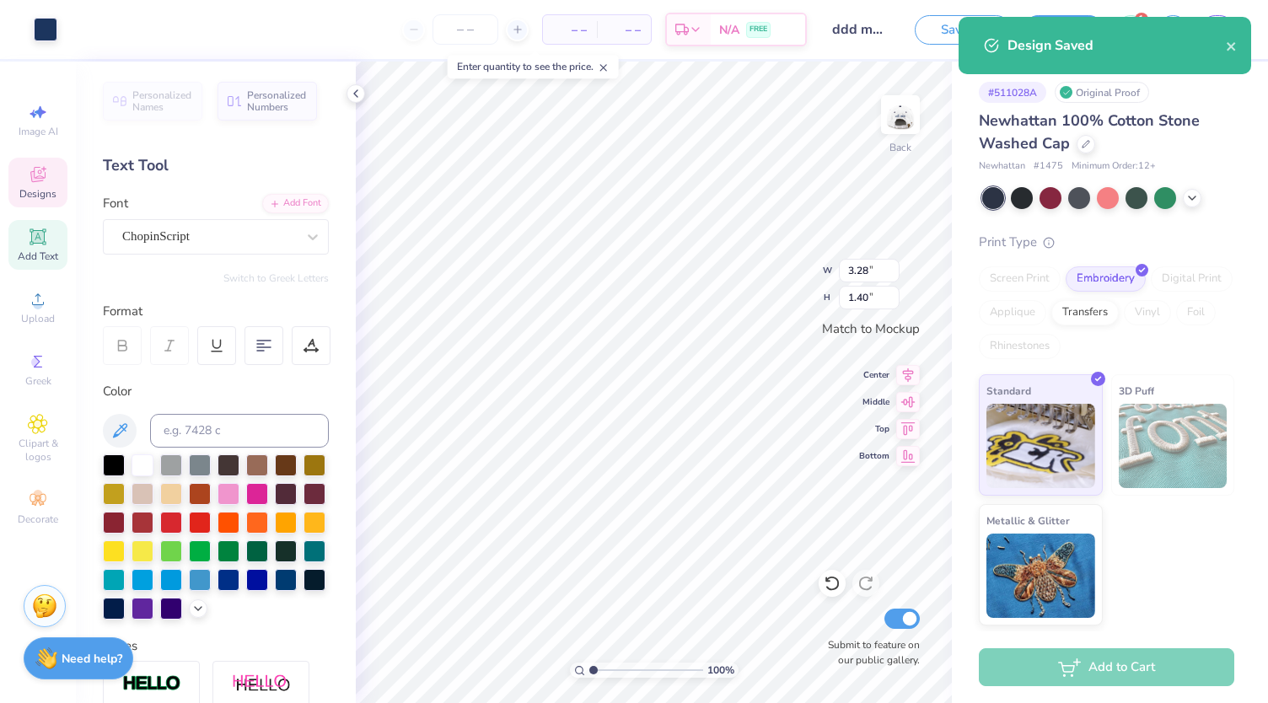
click at [55, 235] on div "Add Text" at bounding box center [37, 245] width 59 height 50
type input "1.79"
type input "0.52"
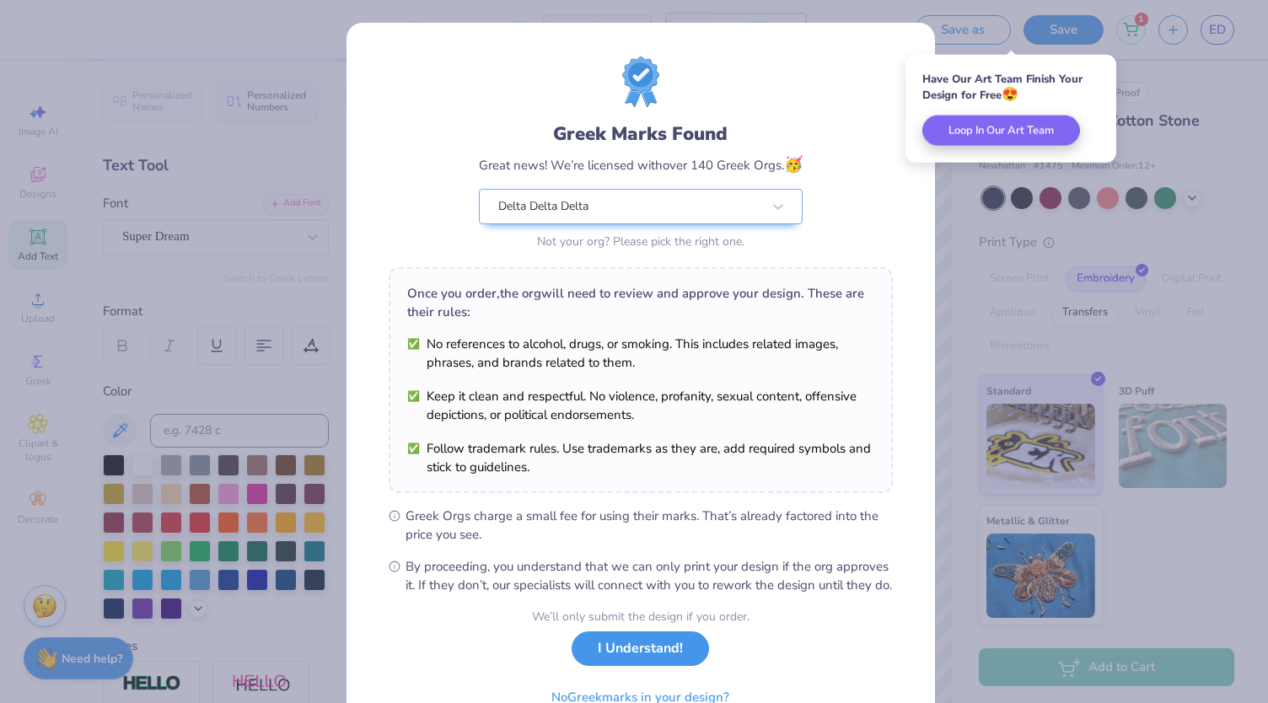
click at [600, 666] on button "I Understand!" at bounding box center [640, 649] width 137 height 35
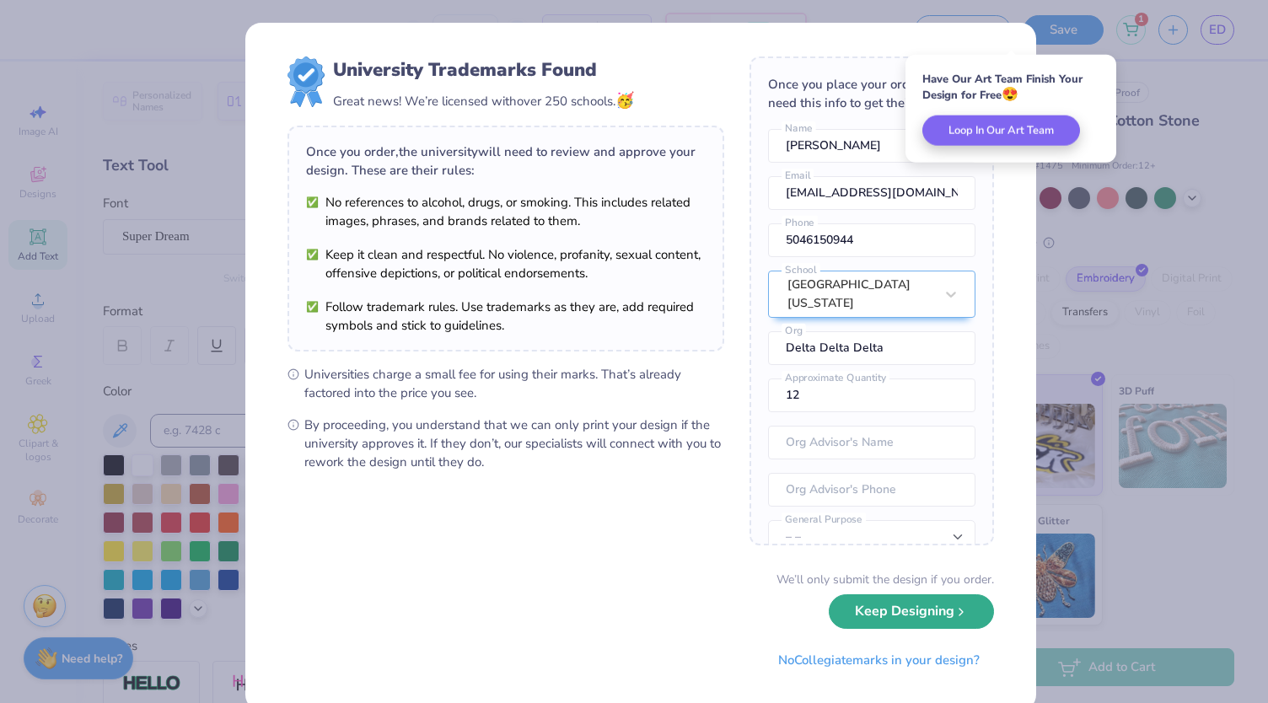
click at [867, 623] on button "Keep Designing" at bounding box center [911, 611] width 165 height 35
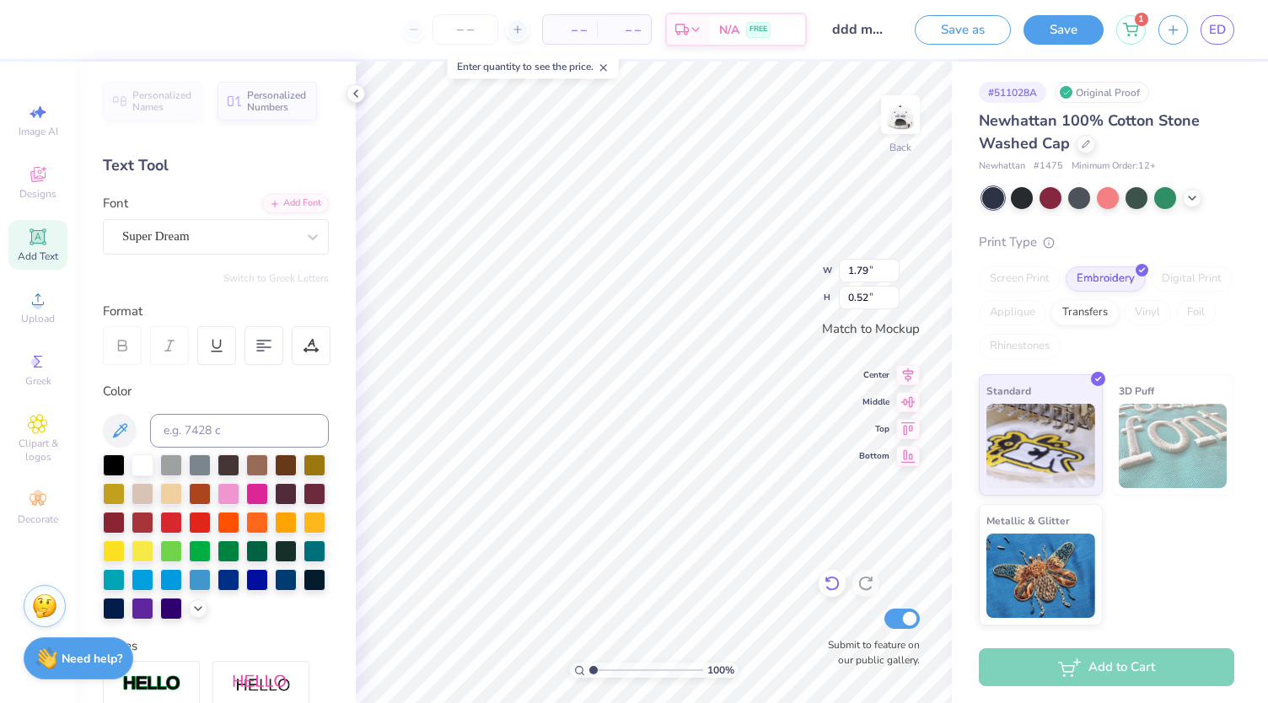
scroll to position [13, 2]
type textarea "mom"
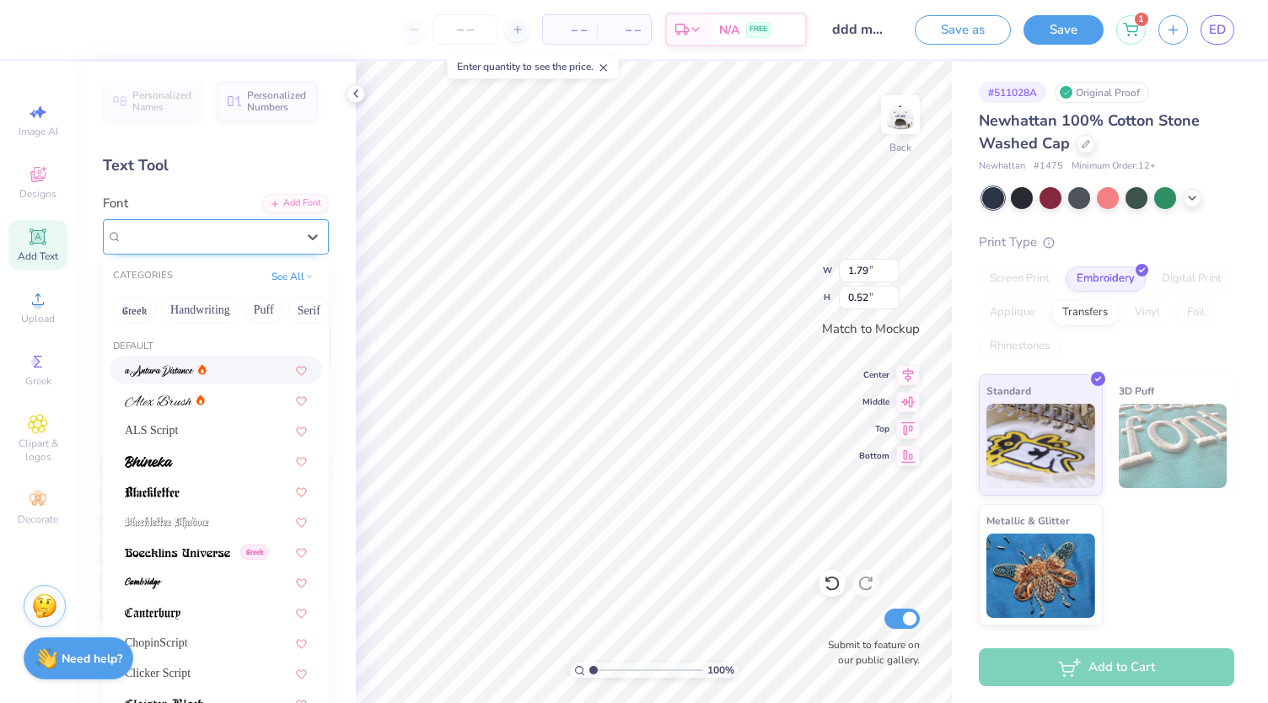
click at [257, 225] on div at bounding box center [209, 236] width 174 height 23
click at [207, 422] on div "ALS Script" at bounding box center [216, 431] width 182 height 18
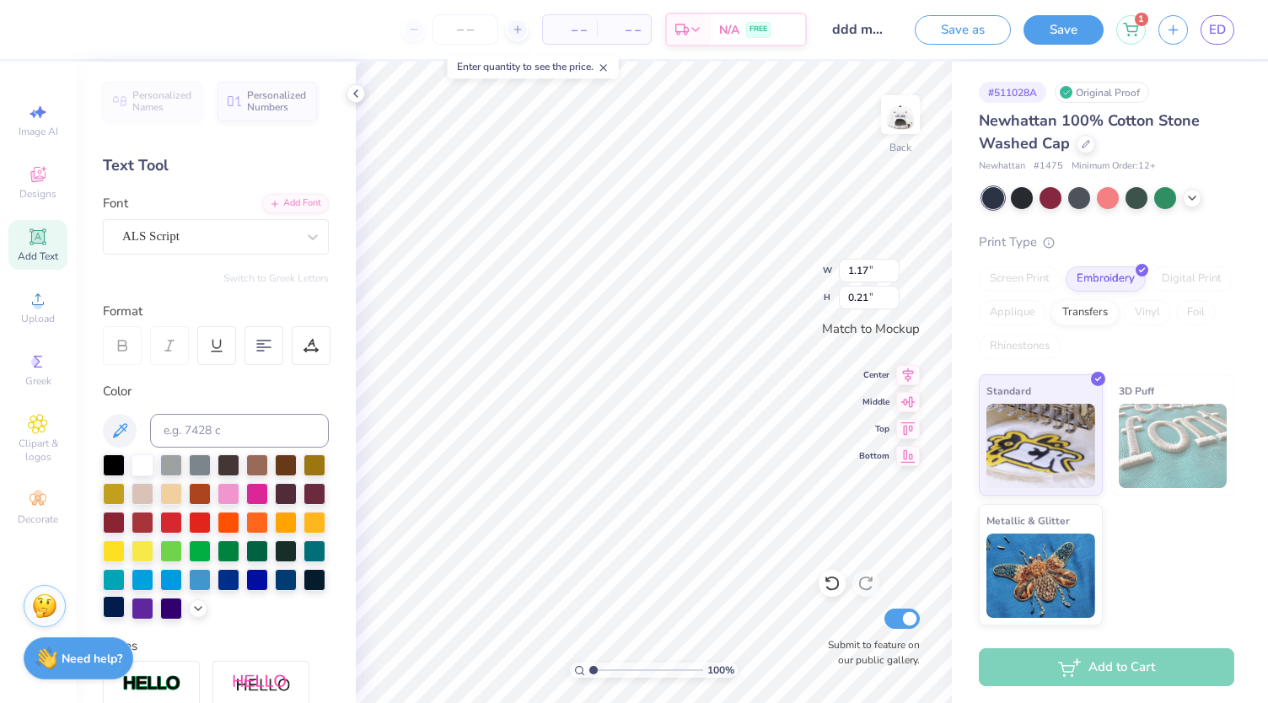
click at [125, 603] on div at bounding box center [114, 607] width 22 height 22
type input "1.79"
type input "0.33"
click at [275, 246] on div at bounding box center [209, 236] width 174 height 23
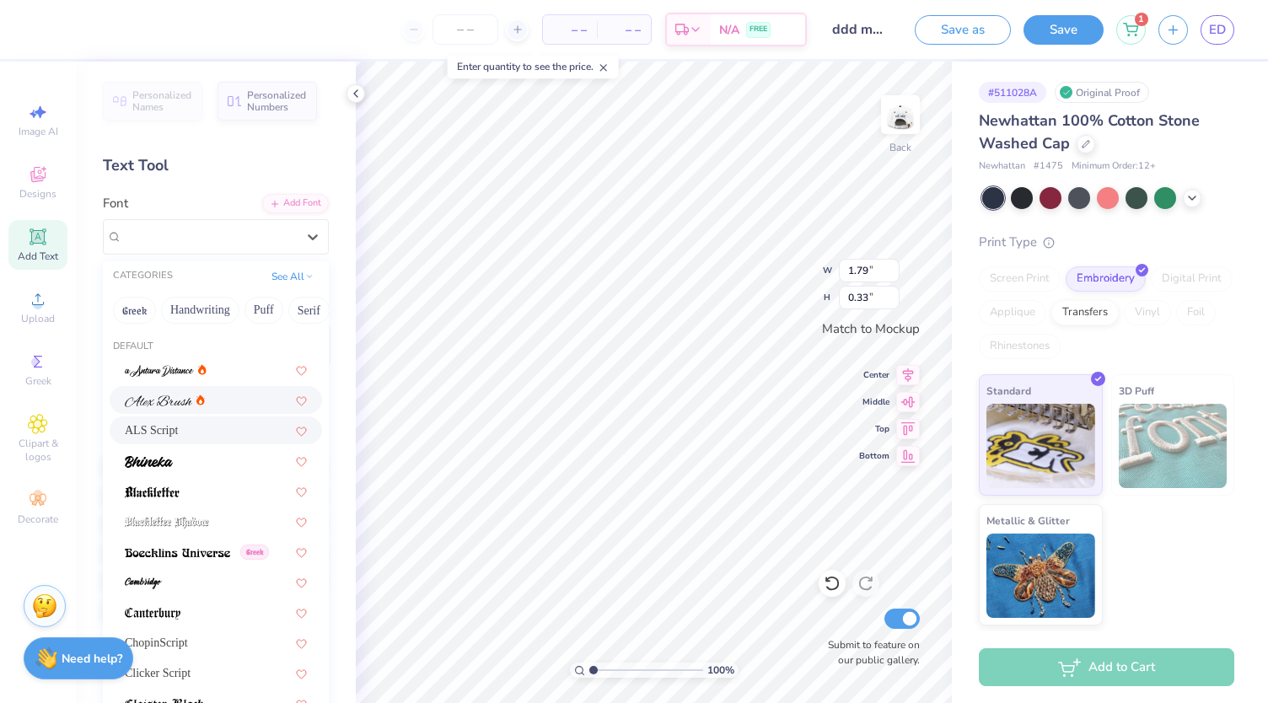
click at [225, 407] on div at bounding box center [216, 400] width 182 height 18
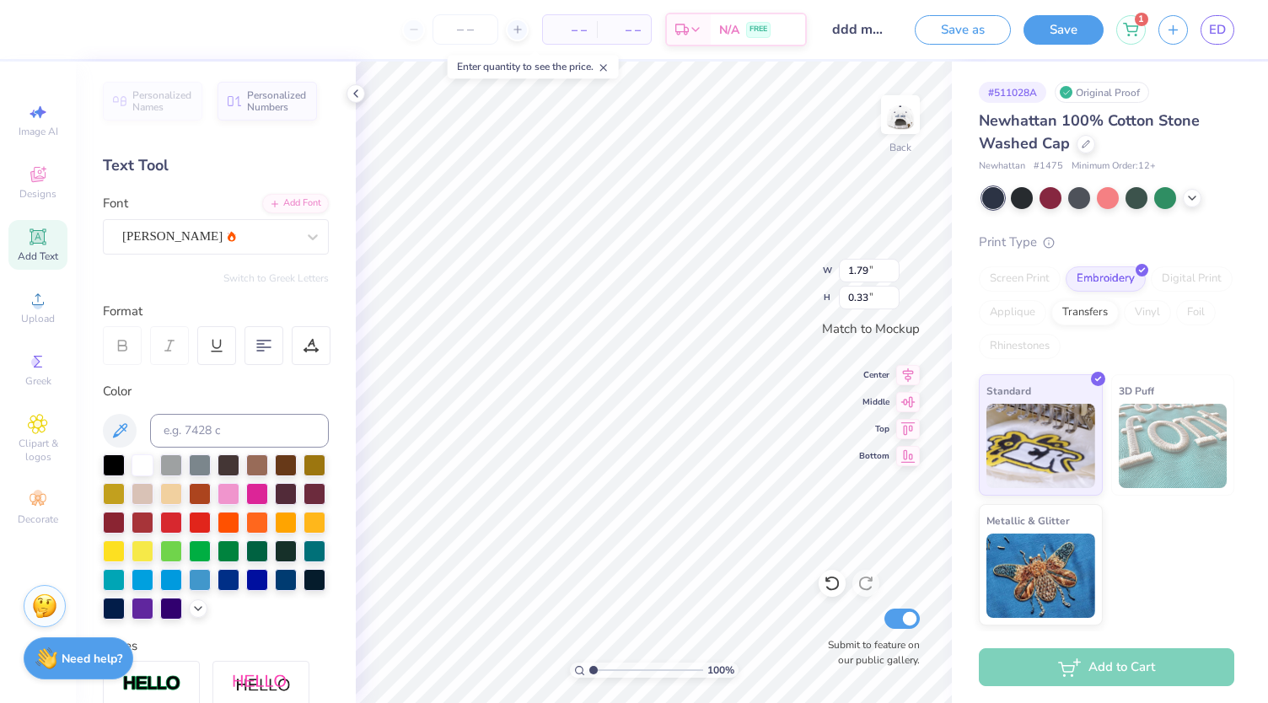
type input "1.86"
type input "0.39"
click at [224, 239] on div "[PERSON_NAME]" at bounding box center [209, 236] width 177 height 26
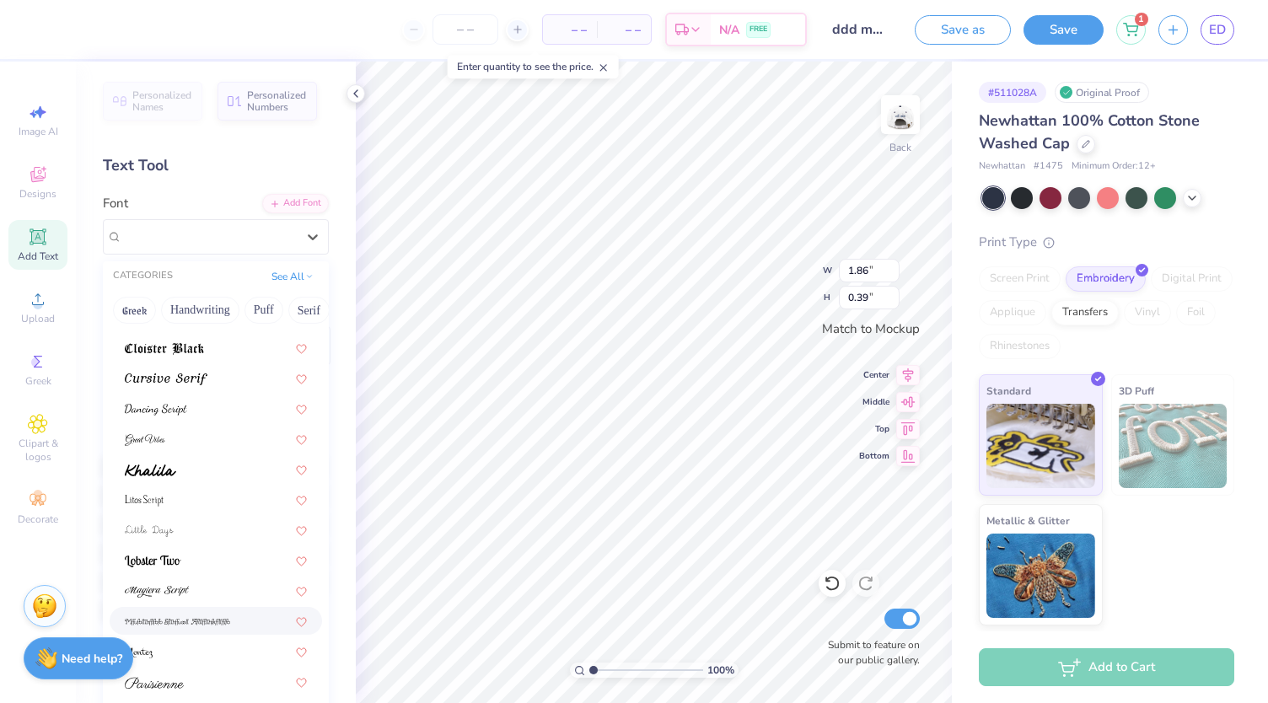
scroll to position [413, 0]
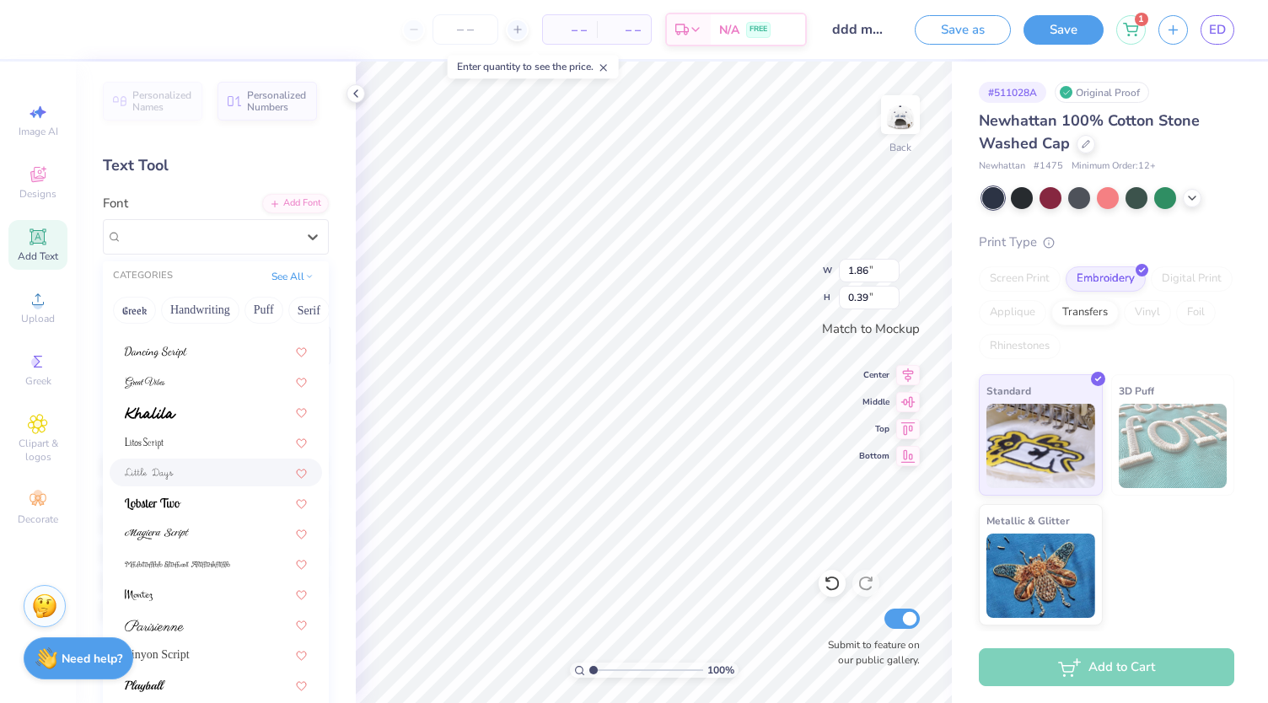
click at [233, 476] on div at bounding box center [216, 473] width 182 height 18
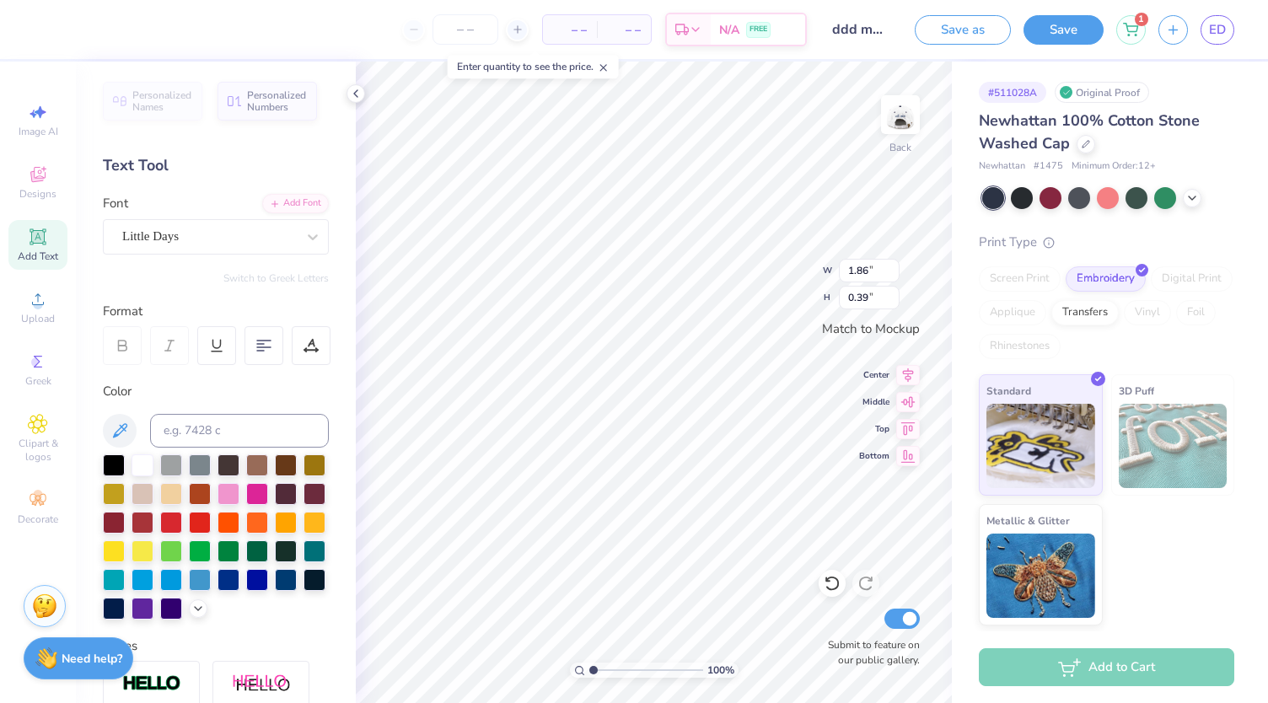
type input "2.23"
type input "0.35"
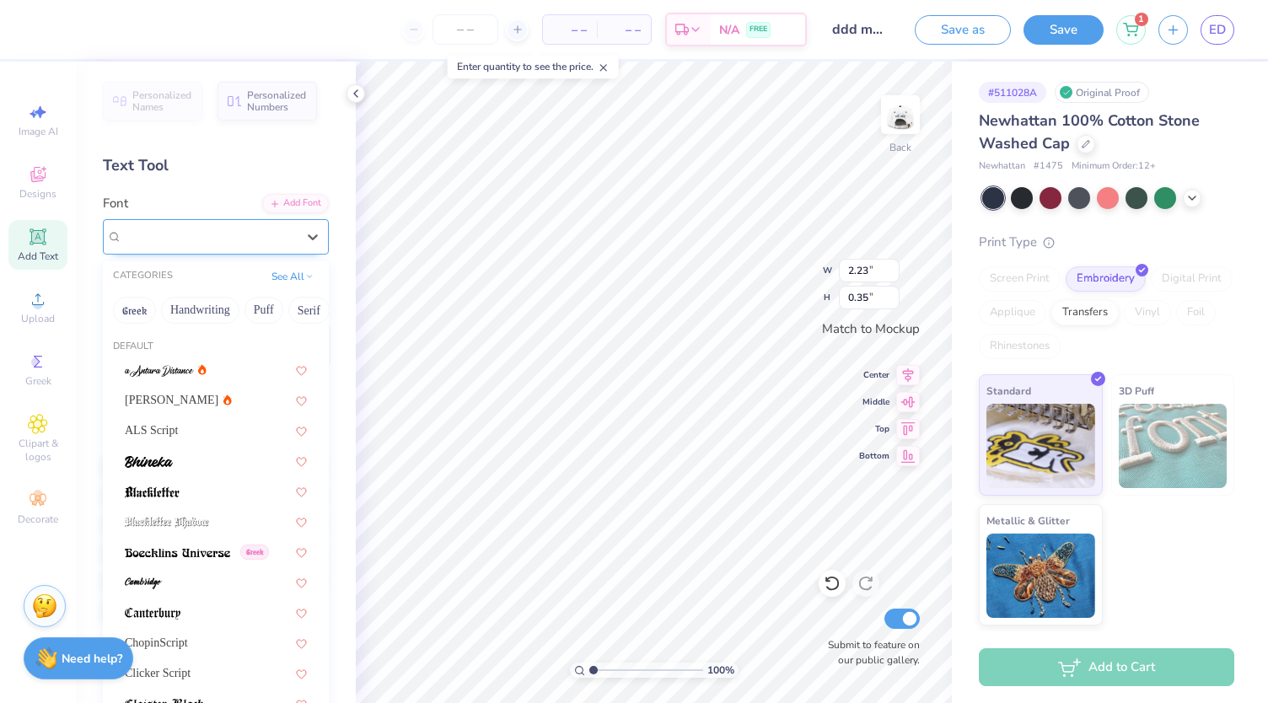
click at [229, 250] on div "Little Days" at bounding box center [216, 236] width 226 height 35
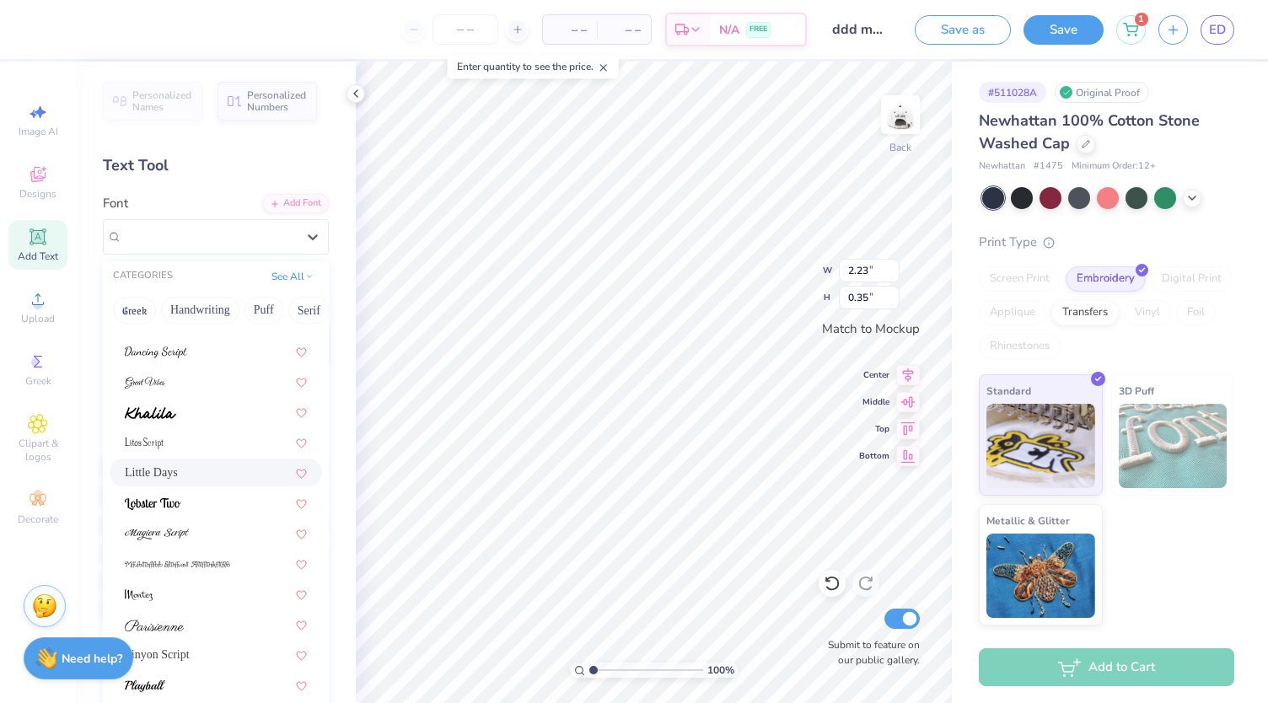
scroll to position [412, 0]
click at [224, 652] on div "Pinyon Script" at bounding box center [216, 656] width 182 height 18
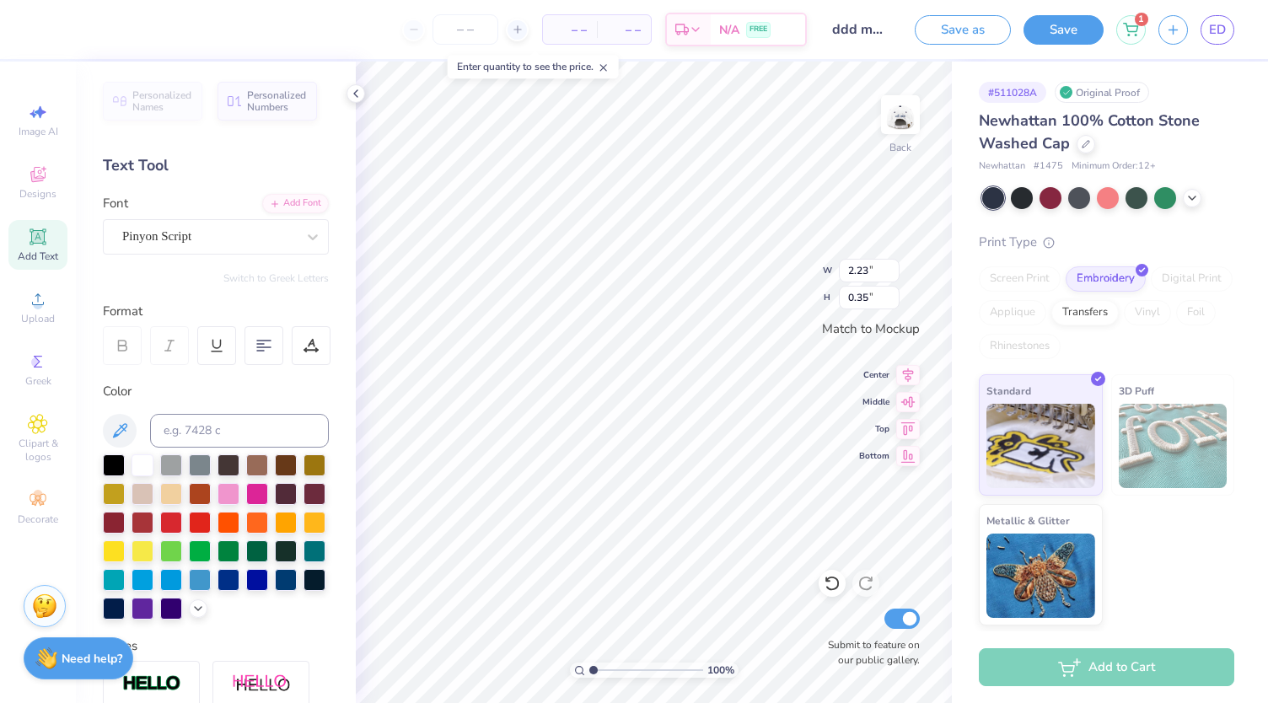
type input "2.08"
type input "0.38"
type input "1.14"
type input "0.21"
type input "3.34"
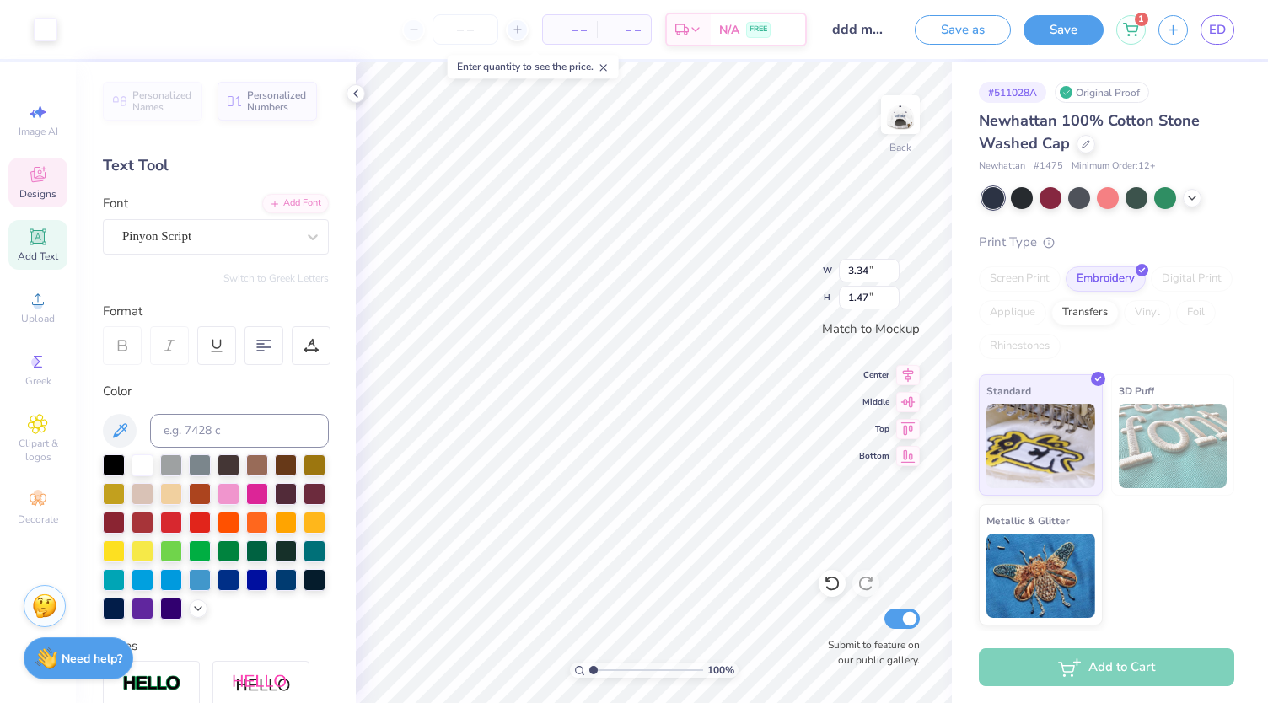
type input "1.47"
type input "3.95"
type input "1.74"
type input "3.28"
type input "1.40"
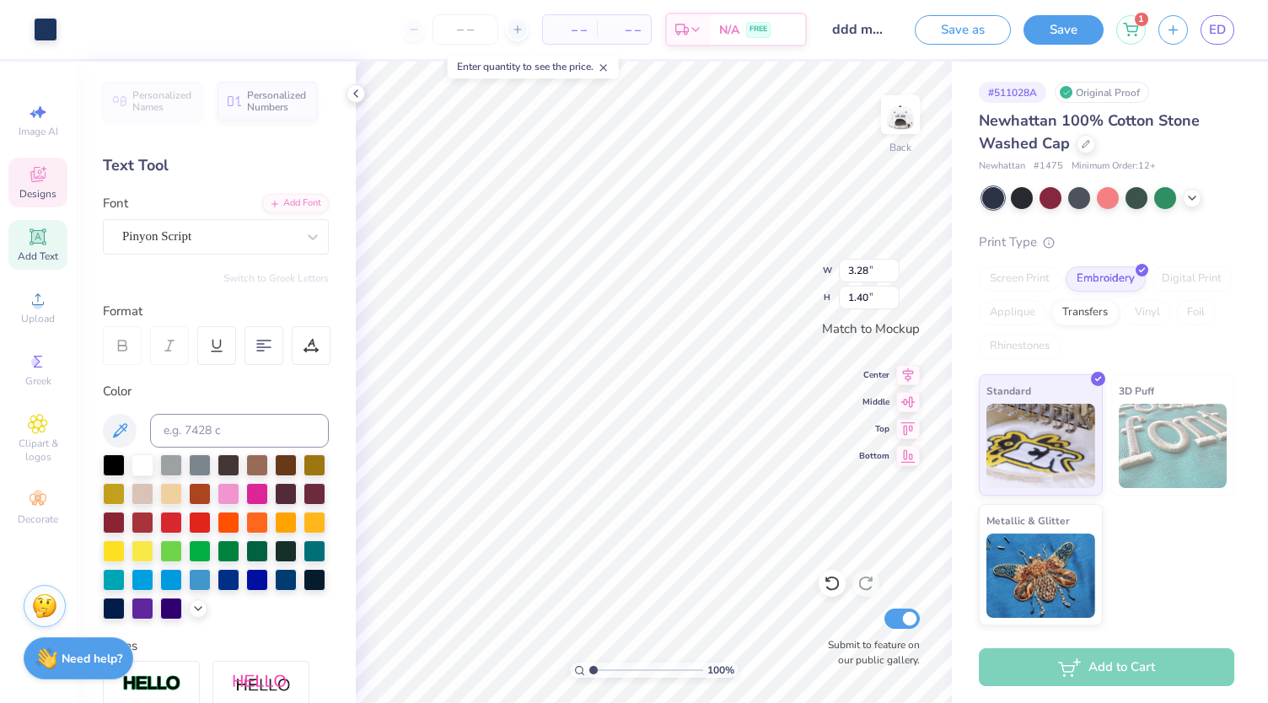
type input "3.88"
type input "1.65"
type input "3.28"
type input "1.40"
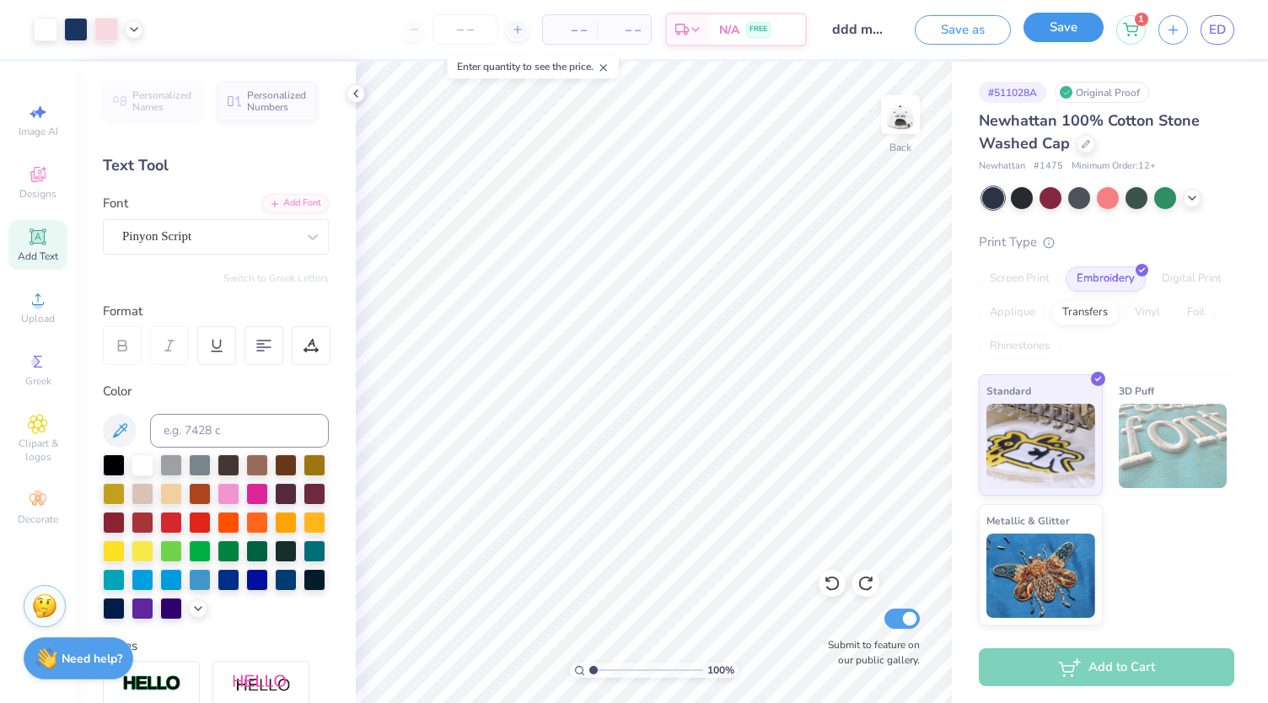
click at [1056, 28] on button "Save" at bounding box center [1064, 28] width 80 height 30
click at [899, 130] on img at bounding box center [900, 114] width 67 height 67
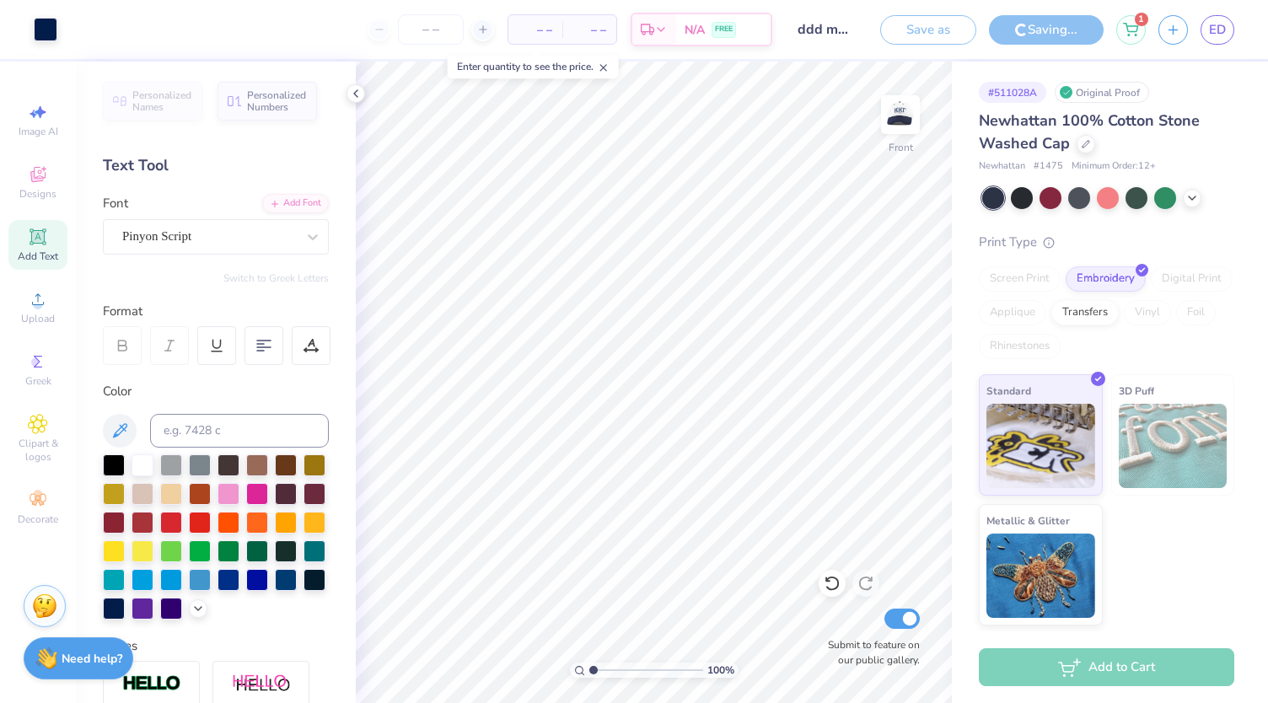
click at [899, 130] on img at bounding box center [901, 115] width 34 height 34
click at [1221, 28] on span "ED" at bounding box center [1217, 29] width 17 height 19
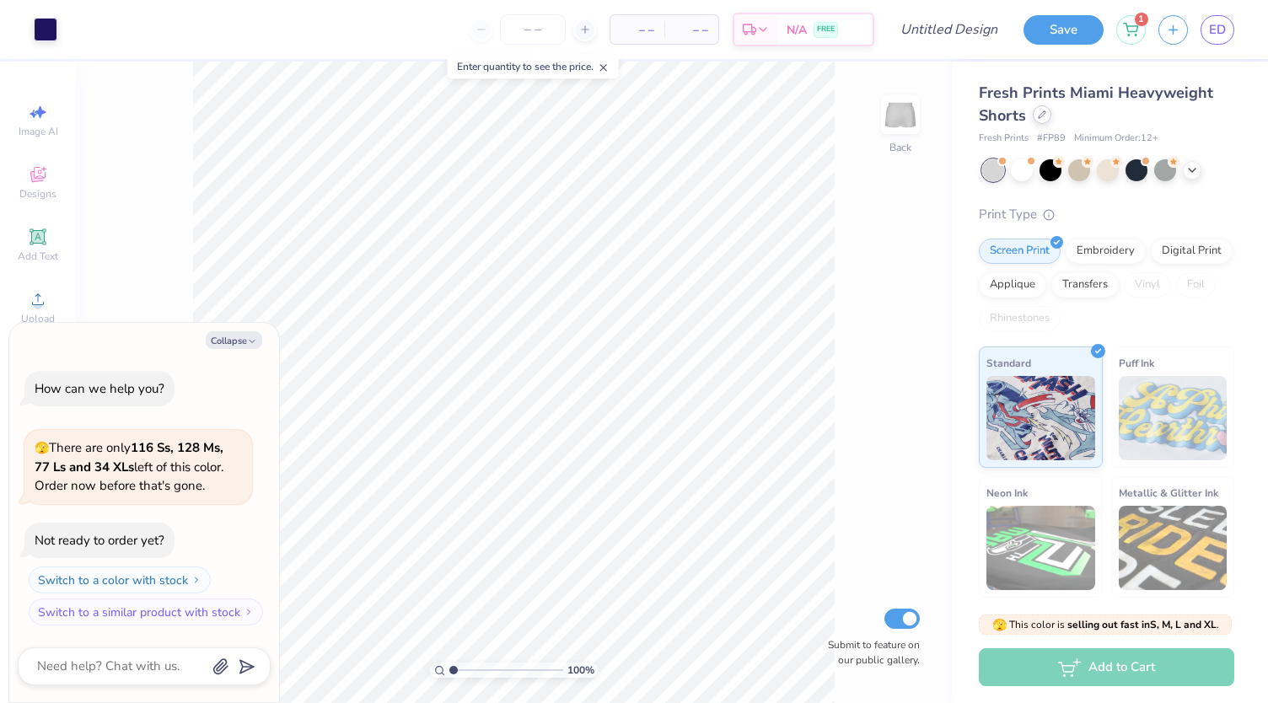
click at [1041, 117] on icon at bounding box center [1042, 114] width 8 height 8
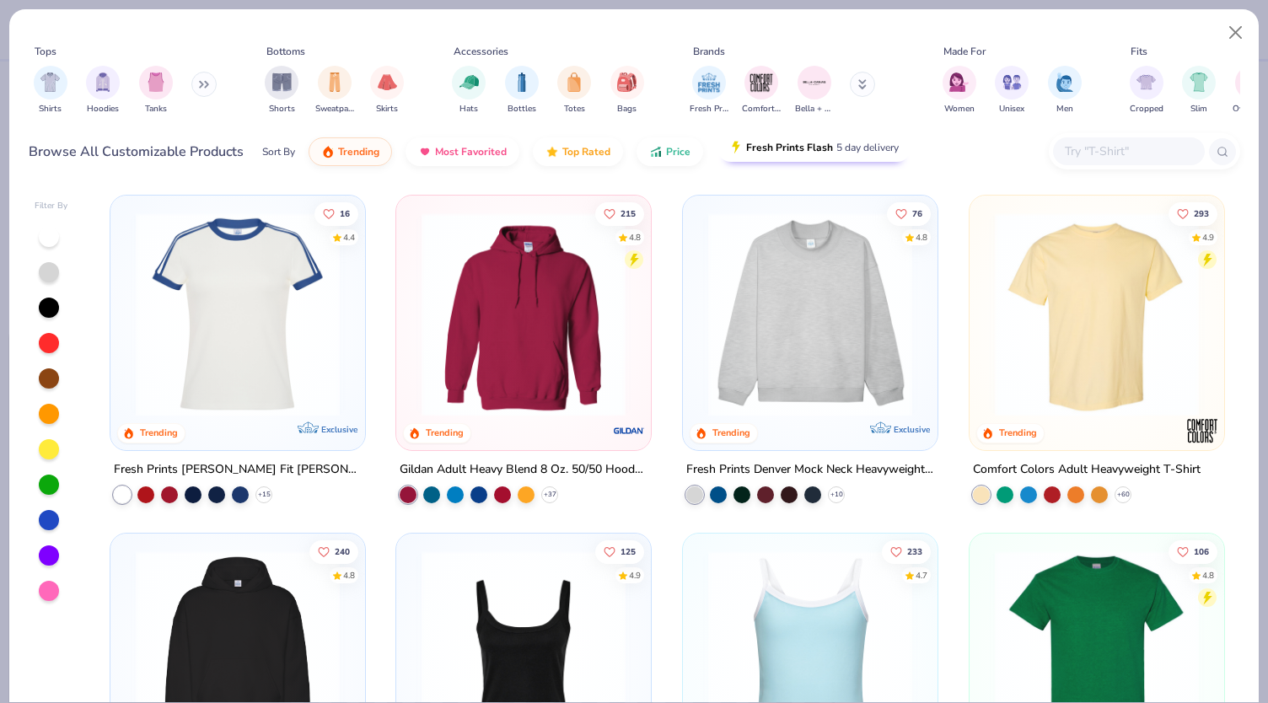
type textarea "x"
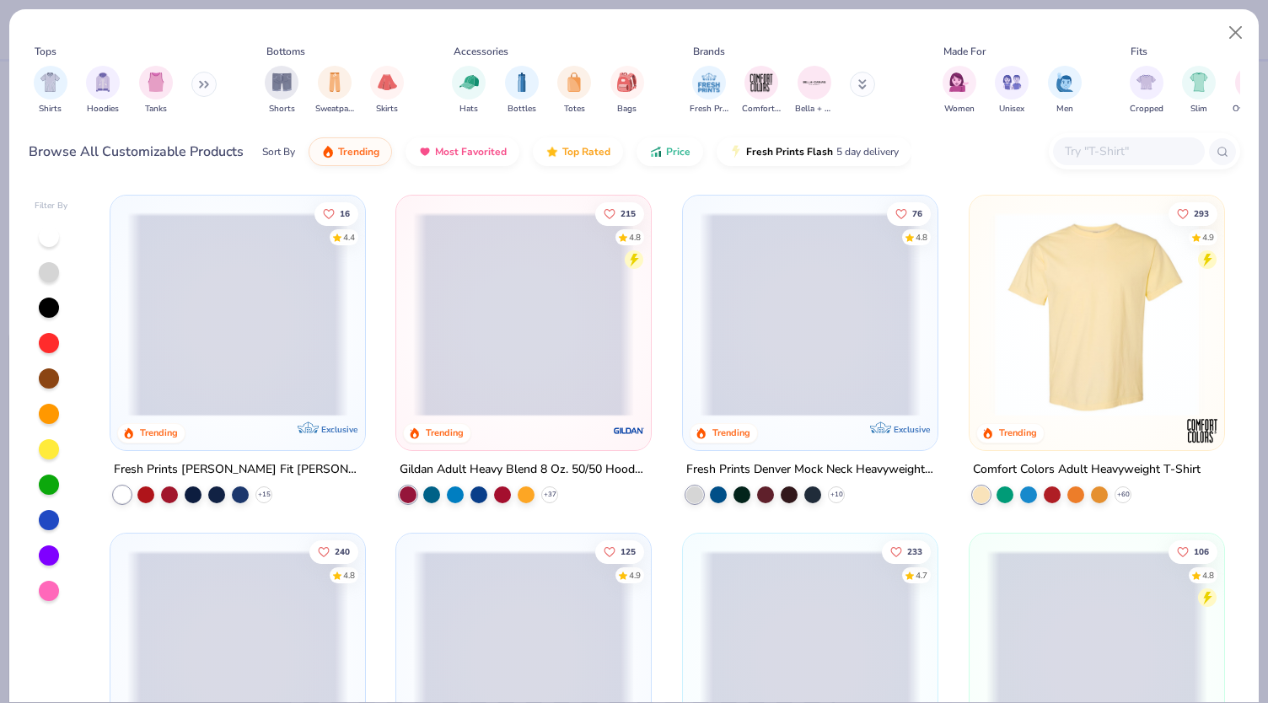
click at [1118, 149] on input "text" at bounding box center [1128, 151] width 130 height 19
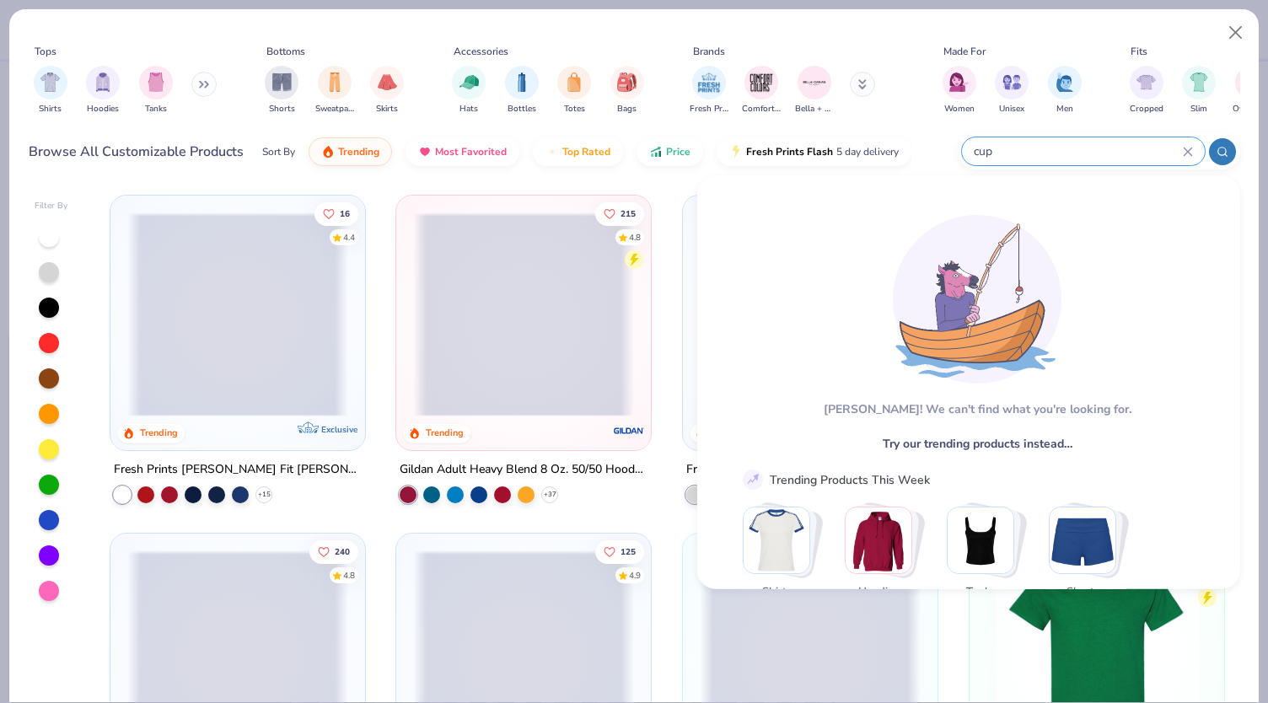
type input "cup"
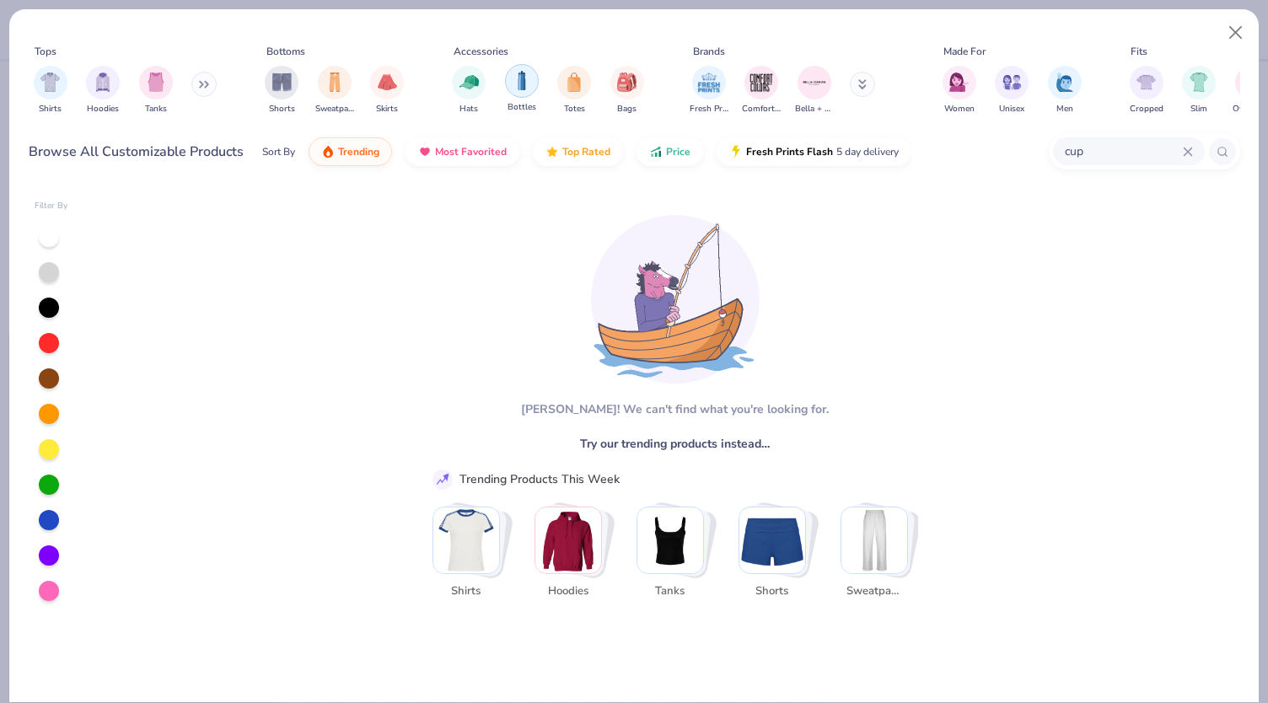
click at [516, 96] on div "filter for Bottles" at bounding box center [522, 81] width 34 height 34
type textarea "x"
click at [1195, 151] on div "cup" at bounding box center [1129, 151] width 152 height 28
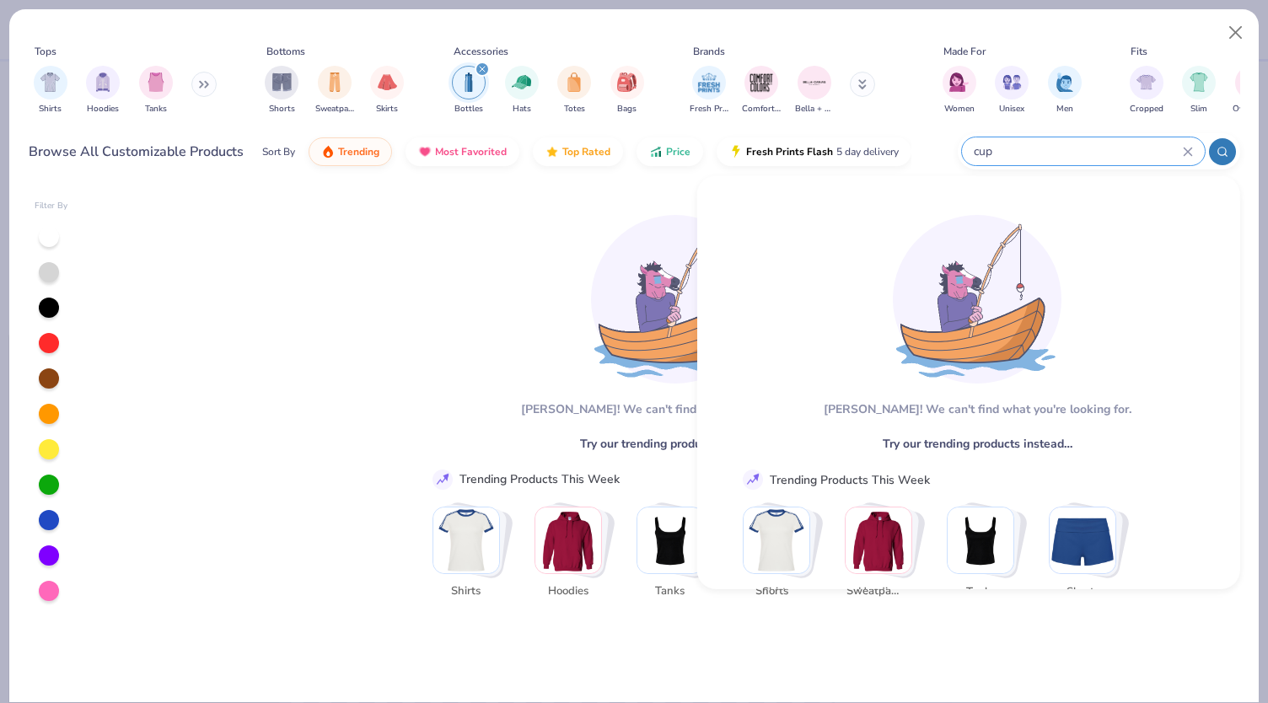
click at [1190, 149] on icon at bounding box center [1188, 152] width 8 height 8
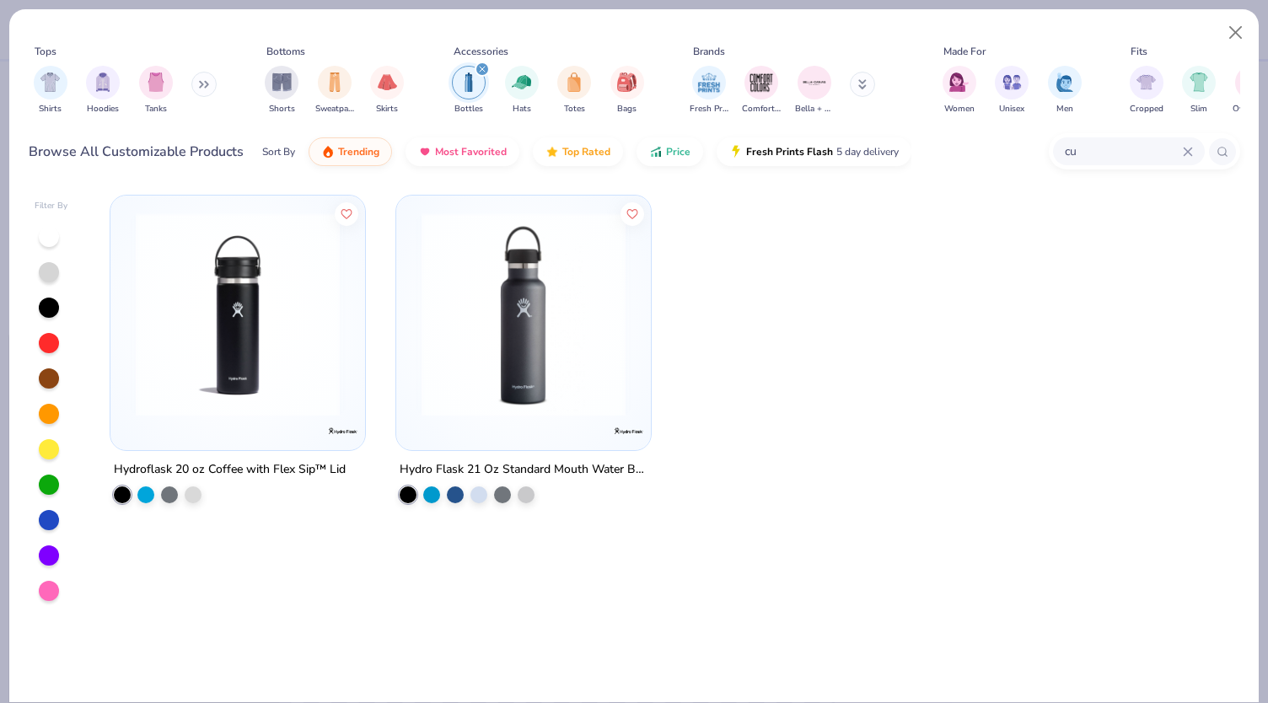
type input "c"
click at [272, 315] on img at bounding box center [237, 314] width 221 height 204
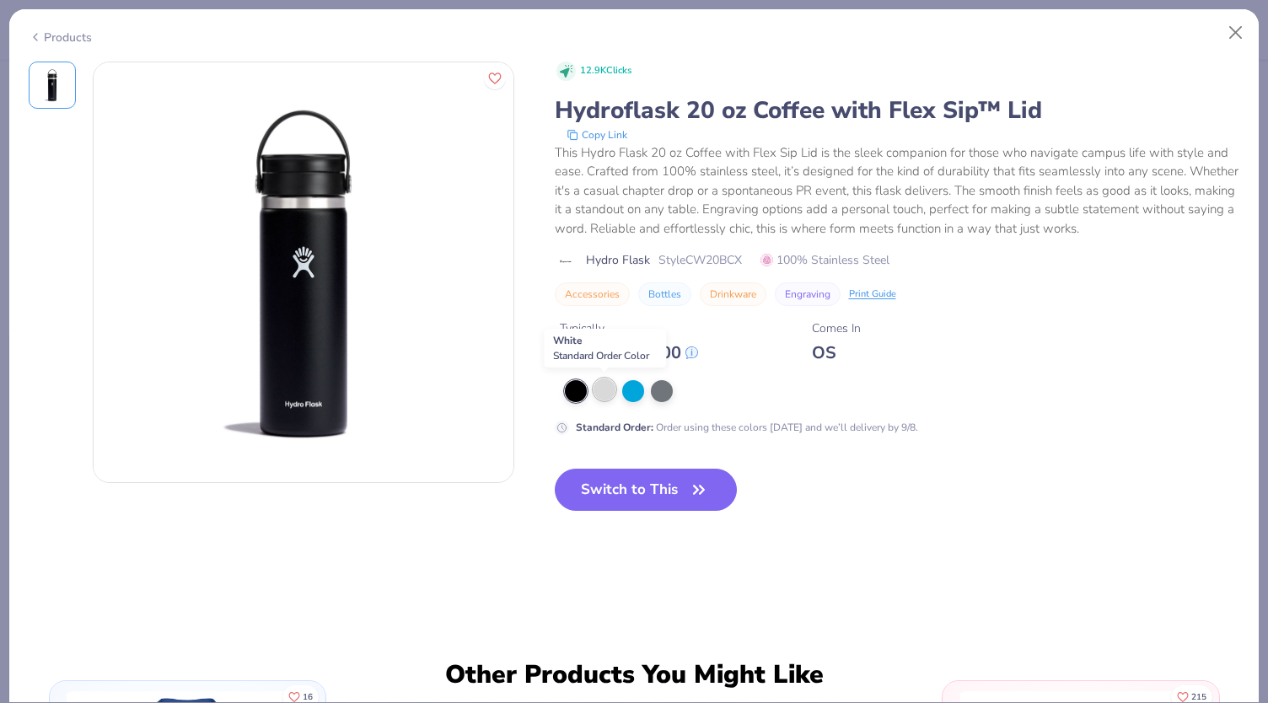
click at [604, 395] on div at bounding box center [605, 390] width 22 height 22
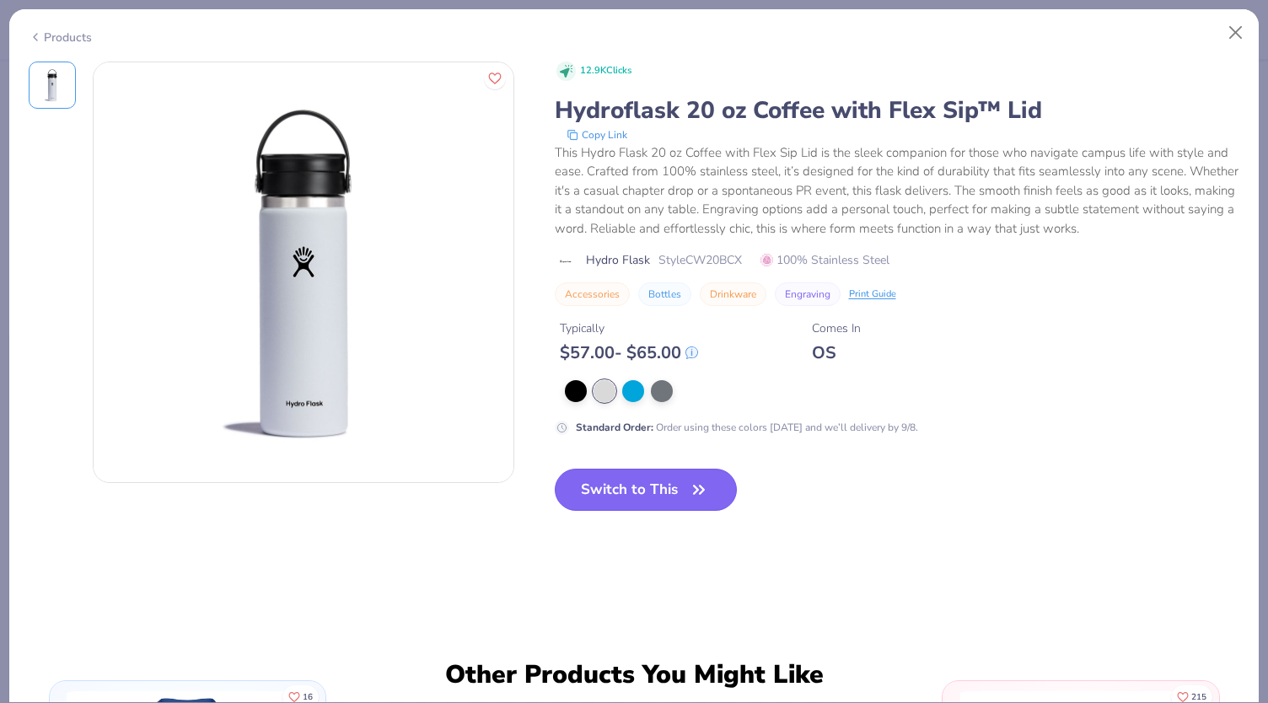
click at [608, 487] on button "Switch to This" at bounding box center [646, 490] width 183 height 42
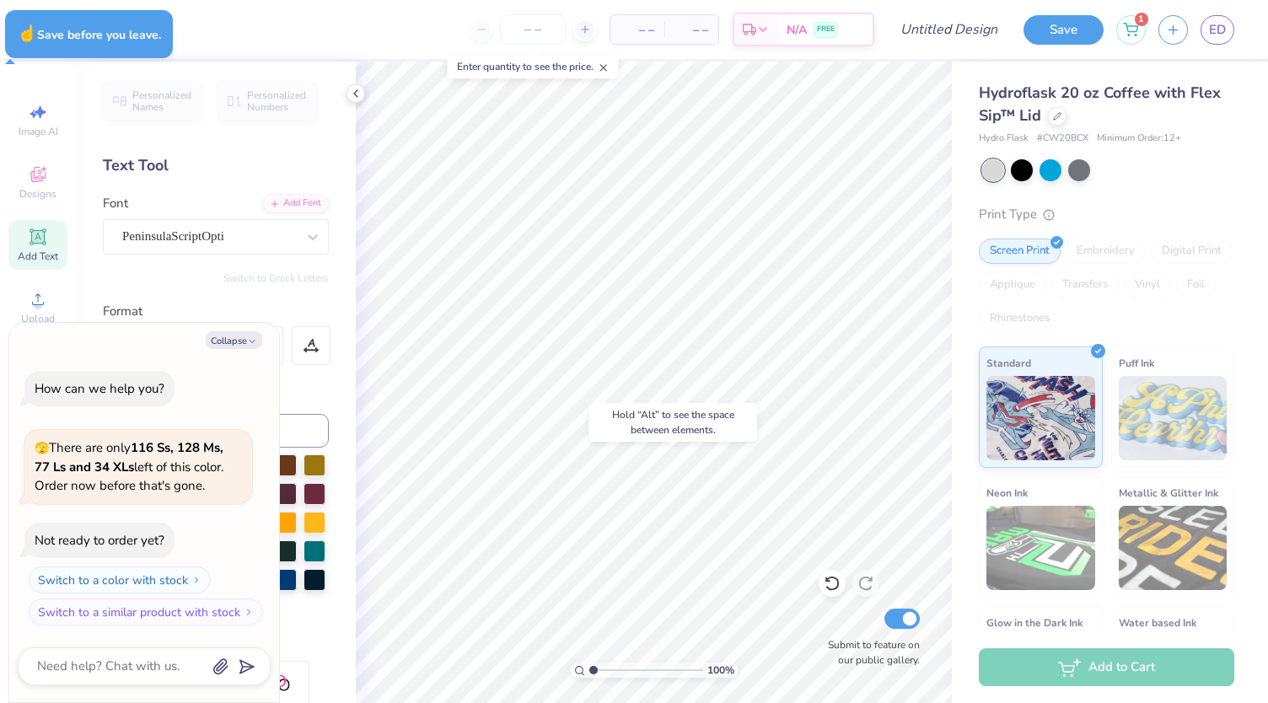
type textarea "x"
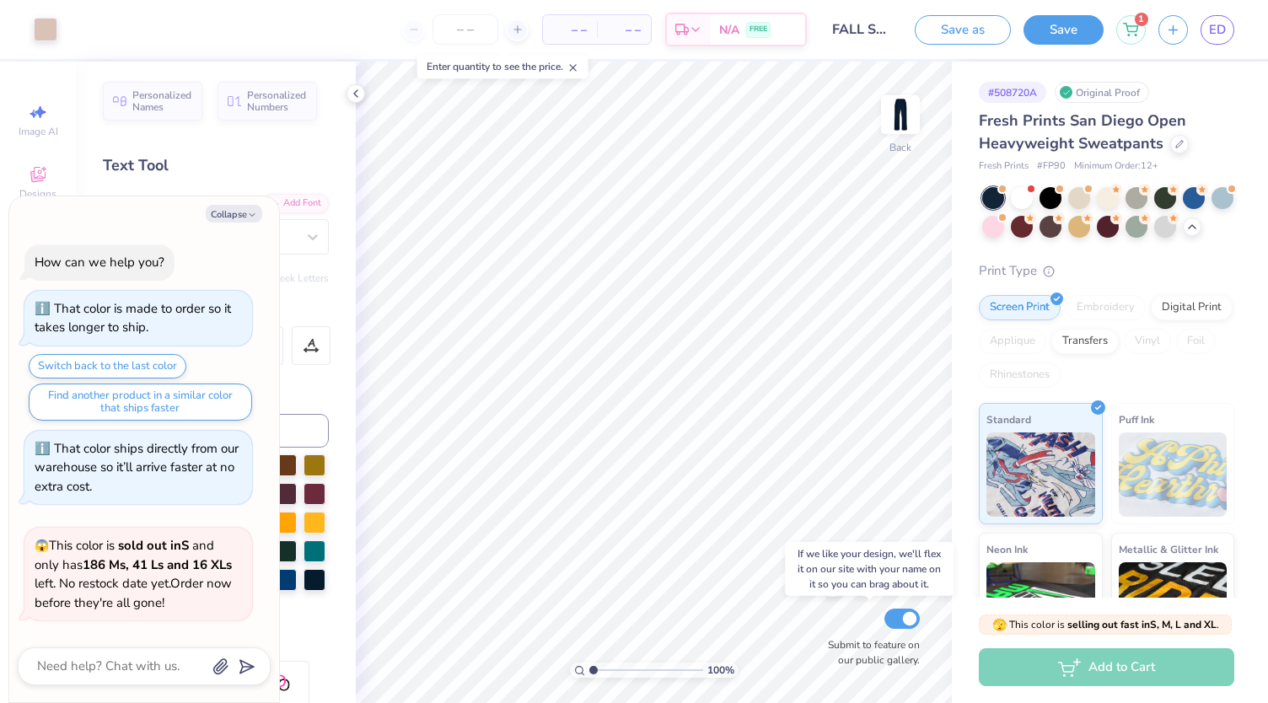
scroll to position [334, 0]
